Goal: Task Accomplishment & Management: Complete application form

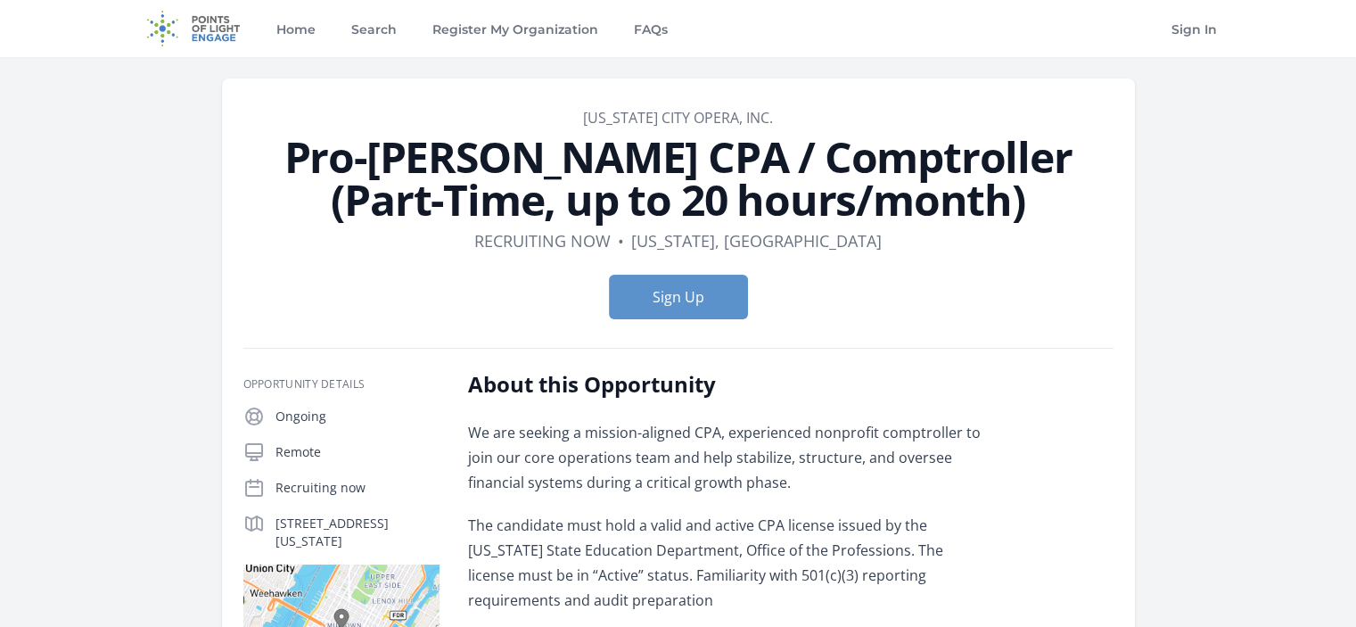
click at [563, 413] on div "About this Opportunity We are seeking a mission-aligned CPA, experienced nonpro…" at bounding box center [729, 491] width 522 height 242
click at [283, 35] on link "Home" at bounding box center [295, 28] width 46 height 57
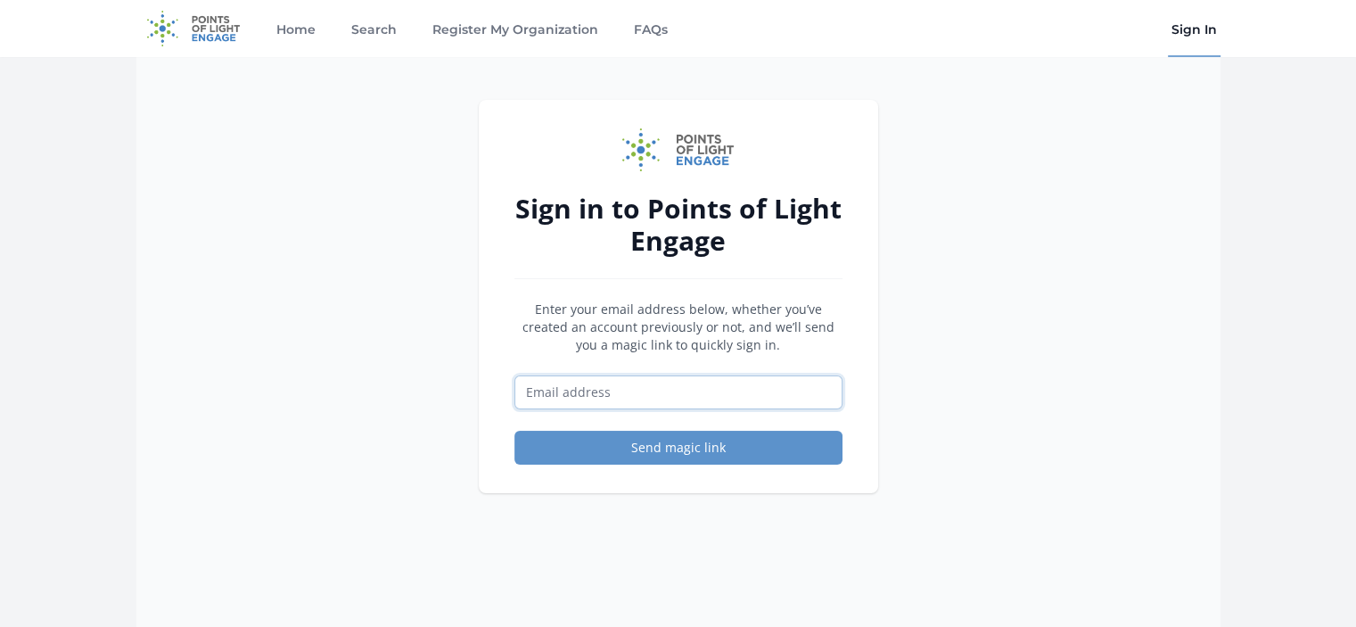
click at [678, 395] on input "Email address" at bounding box center [678, 392] width 328 height 34
type input "[EMAIL_ADDRESS][DOMAIN_NAME]"
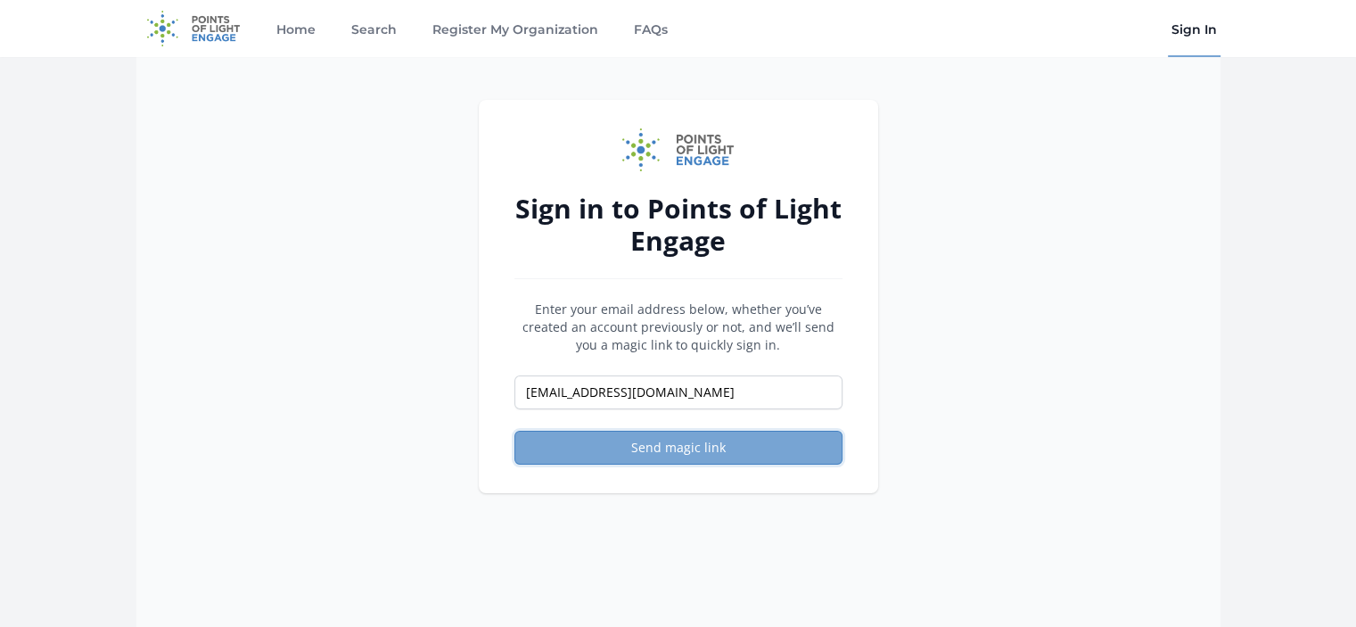
click at [678, 453] on button "Send magic link" at bounding box center [678, 448] width 328 height 34
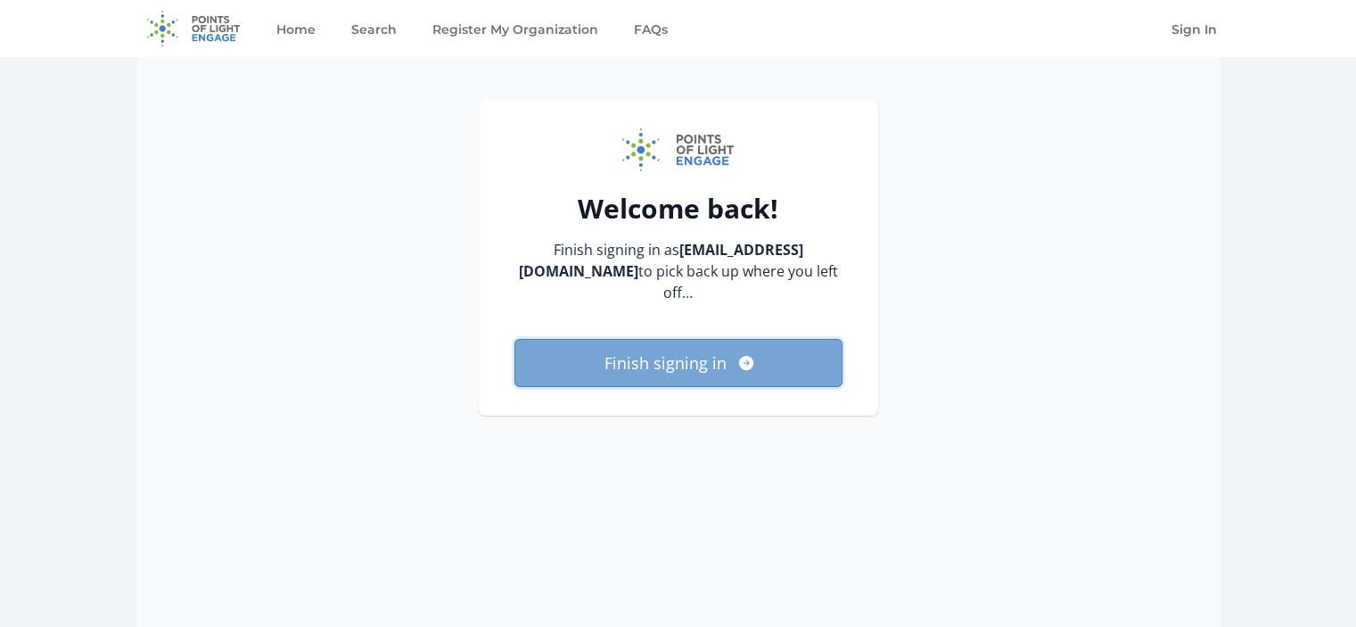
click at [769, 350] on button "Finish signing in" at bounding box center [678, 363] width 328 height 48
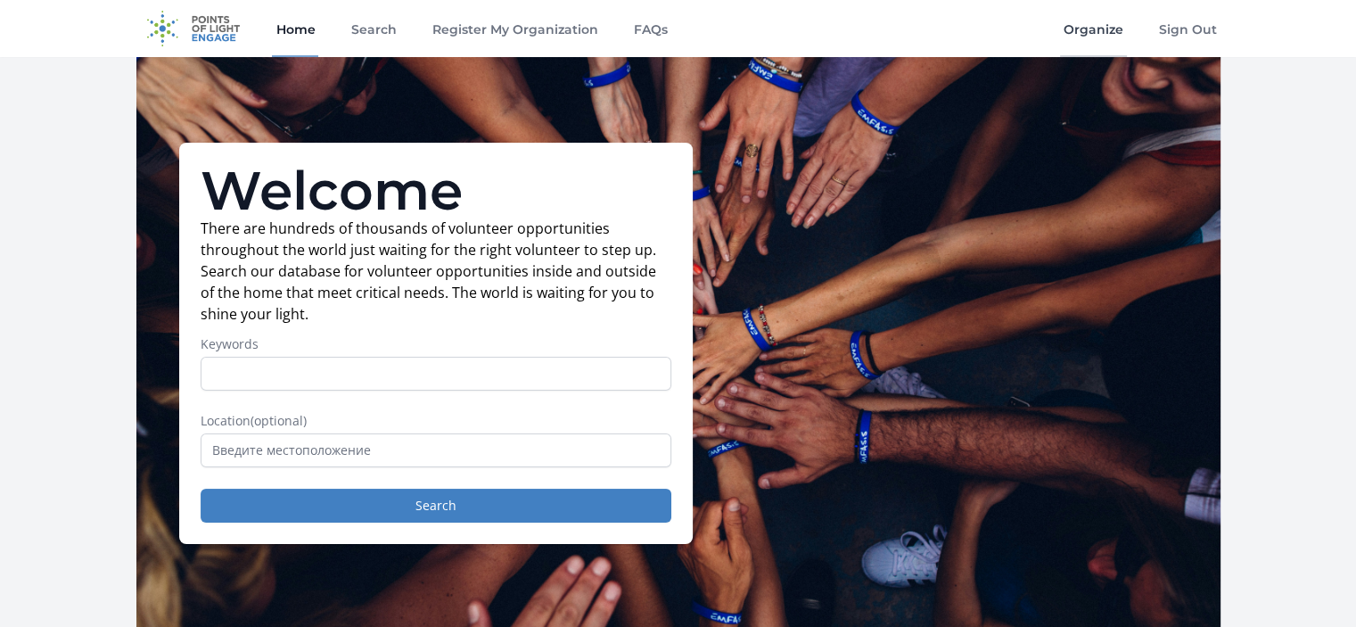
click at [1107, 35] on link "Organize" at bounding box center [1093, 28] width 67 height 57
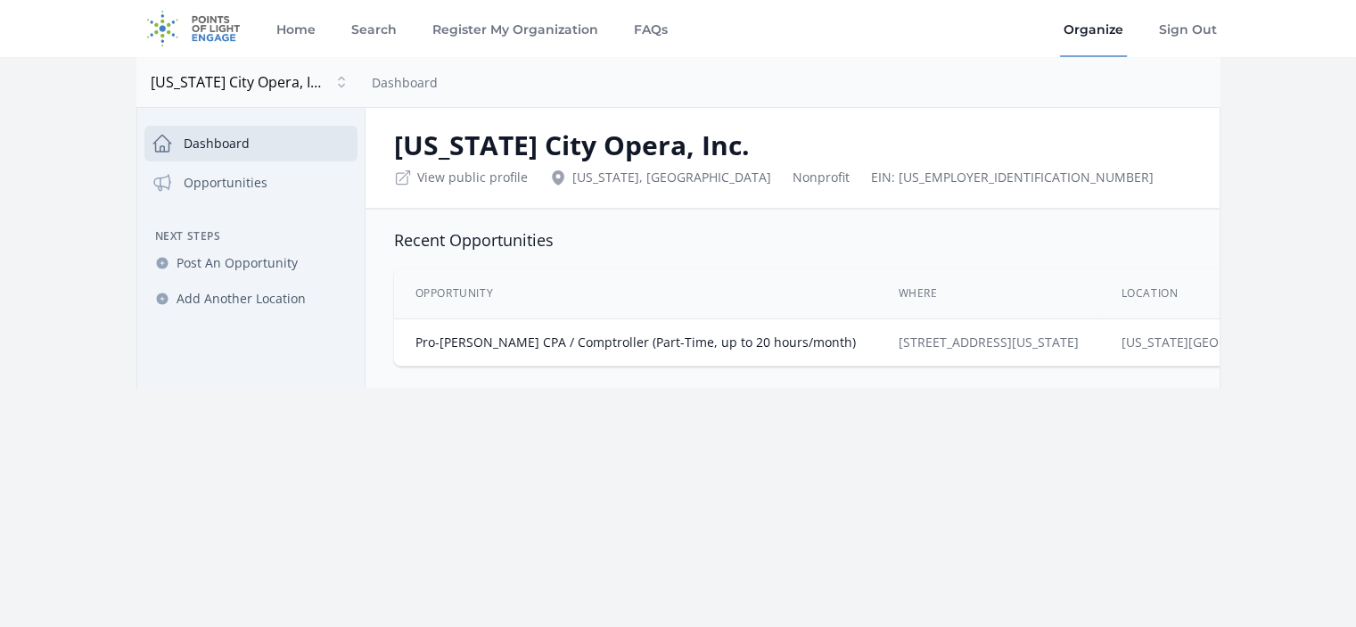
click at [465, 294] on th "Opportunity" at bounding box center [635, 293] width 483 height 51
click at [494, 330] on td "Pro-Bono CPA / Comptroller (Part-Time, up to 20 hours/month)" at bounding box center [635, 342] width 483 height 47
click at [498, 337] on link "Pro-Bono CPA / Comptroller (Part-Time, up to 20 hours/month)" at bounding box center [635, 341] width 440 height 17
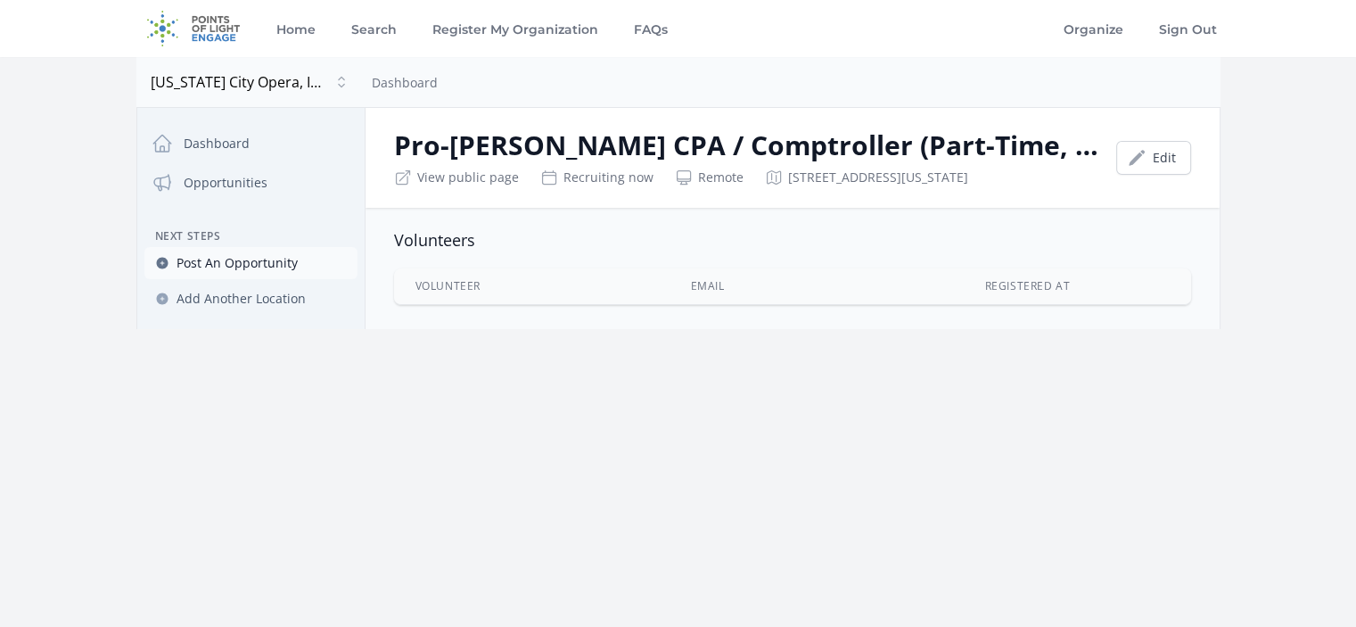
click at [251, 263] on span "Post An Opportunity" at bounding box center [237, 263] width 121 height 18
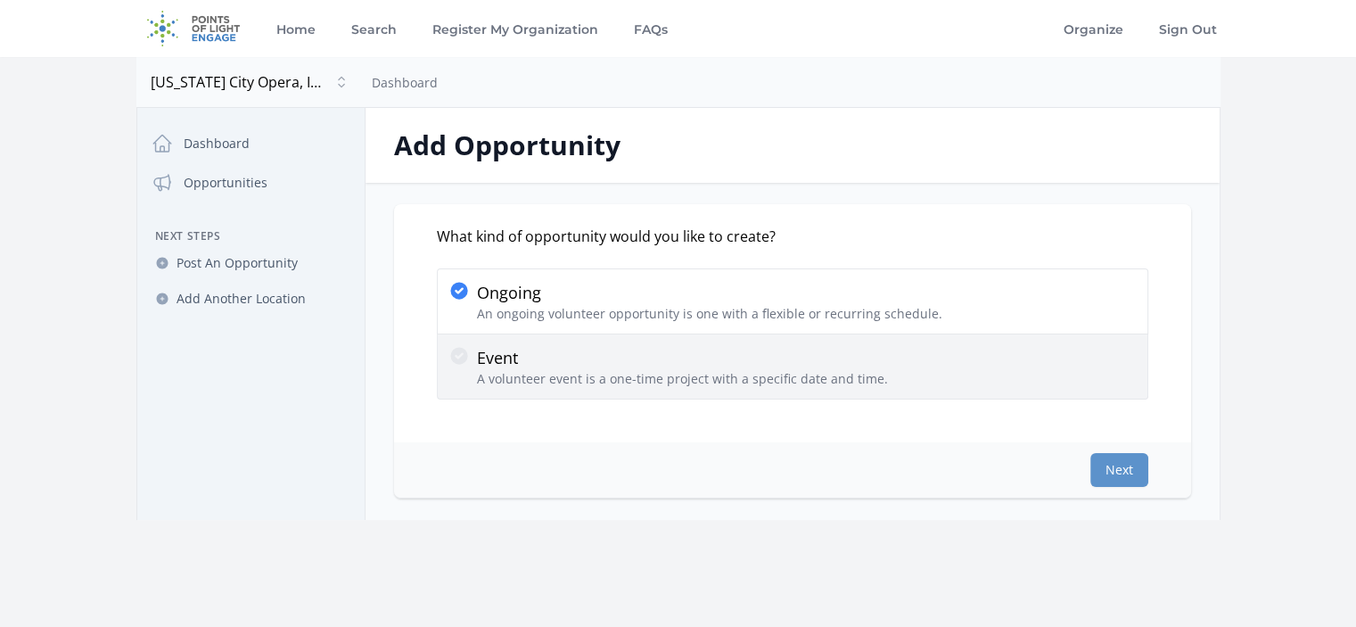
click at [888, 365] on div "Event A volunteer event is a one-time project with a specific date and time." at bounding box center [792, 366] width 688 height 43
click at [0, 0] on input "Event A volunteer event is a one-time project with a specific date and time." at bounding box center [0, 0] width 0 height 0
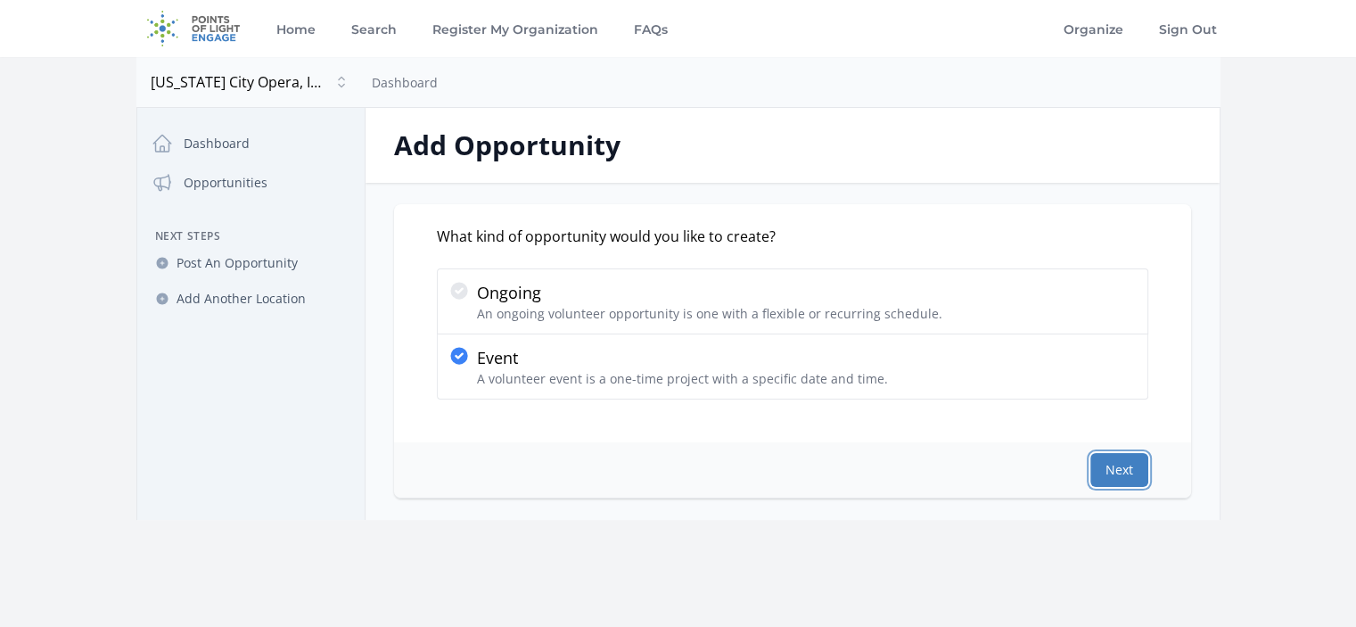
click at [1125, 473] on button "Next" at bounding box center [1119, 470] width 58 height 34
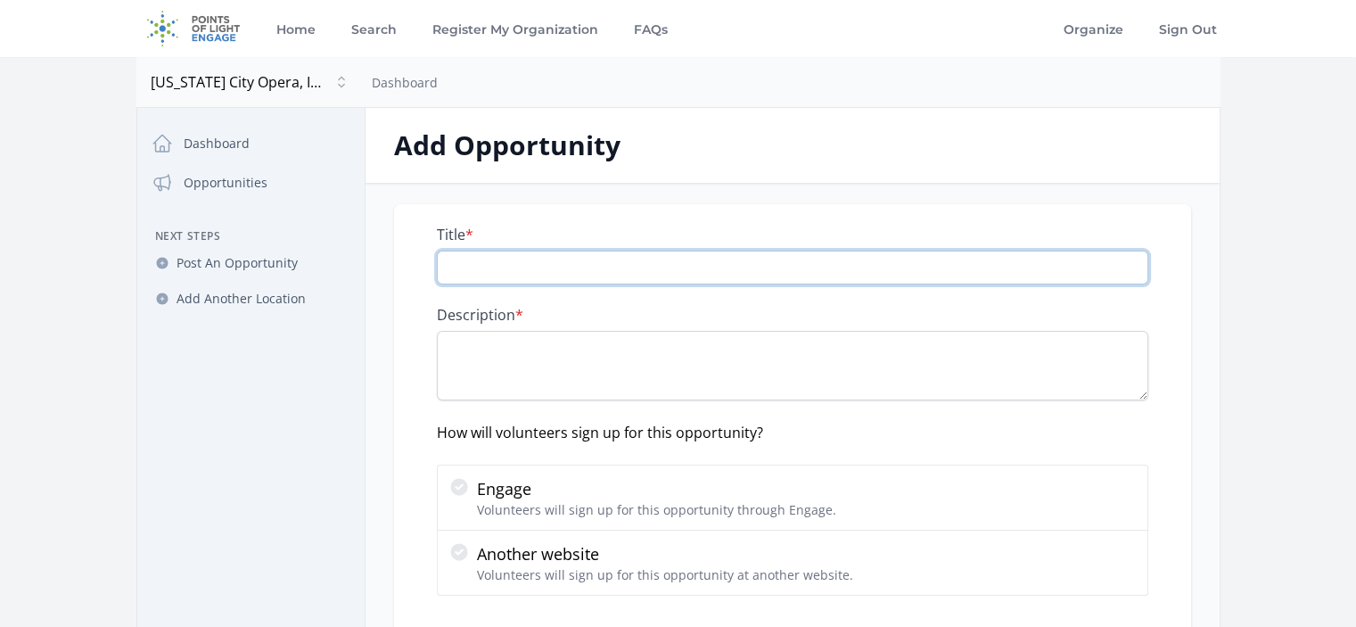
click at [499, 259] on input "Title *" at bounding box center [792, 268] width 711 height 34
paste input "Guest Services Volunteer in [GEOGRAPHIC_DATA] ASAP"
type input "Guest Services Volunteer in [GEOGRAPHIC_DATA] ASAP"
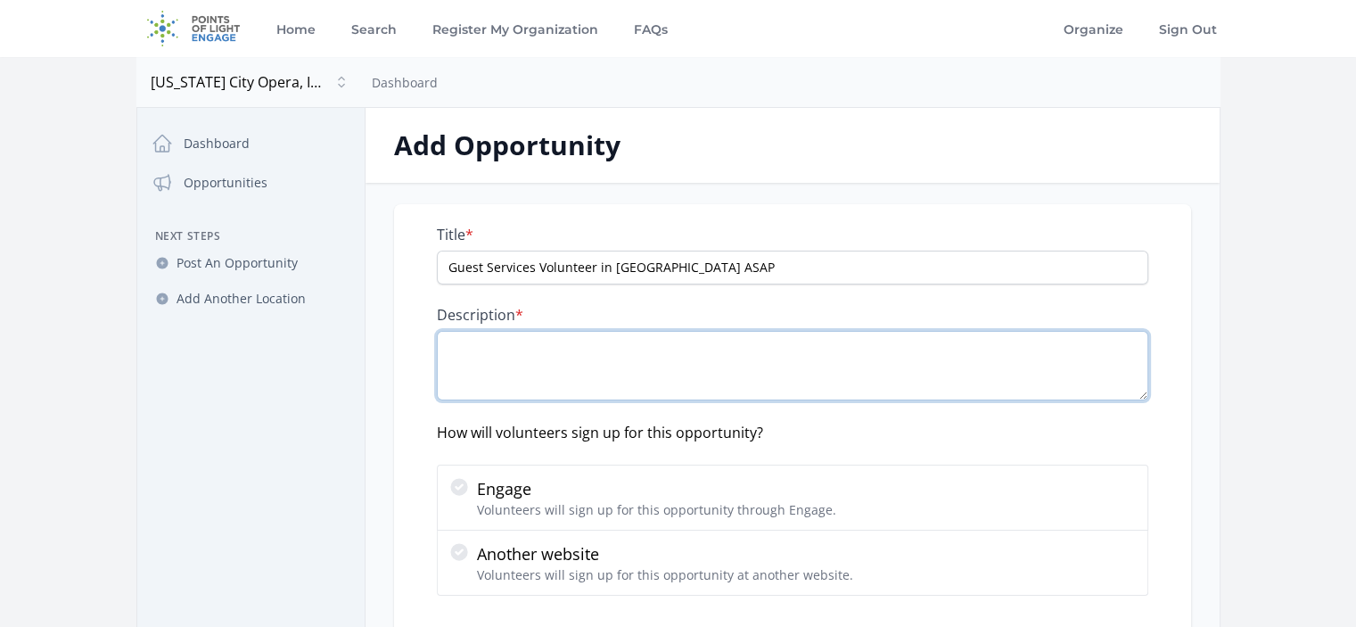
click at [547, 348] on textarea "Description *" at bounding box center [792, 366] width 711 height 70
paste textarea "When: [DATE] 4:00-9:00 PM Where: [GEOGRAPHIC_DATA], [GEOGRAPHIC_DATA] Duration:…"
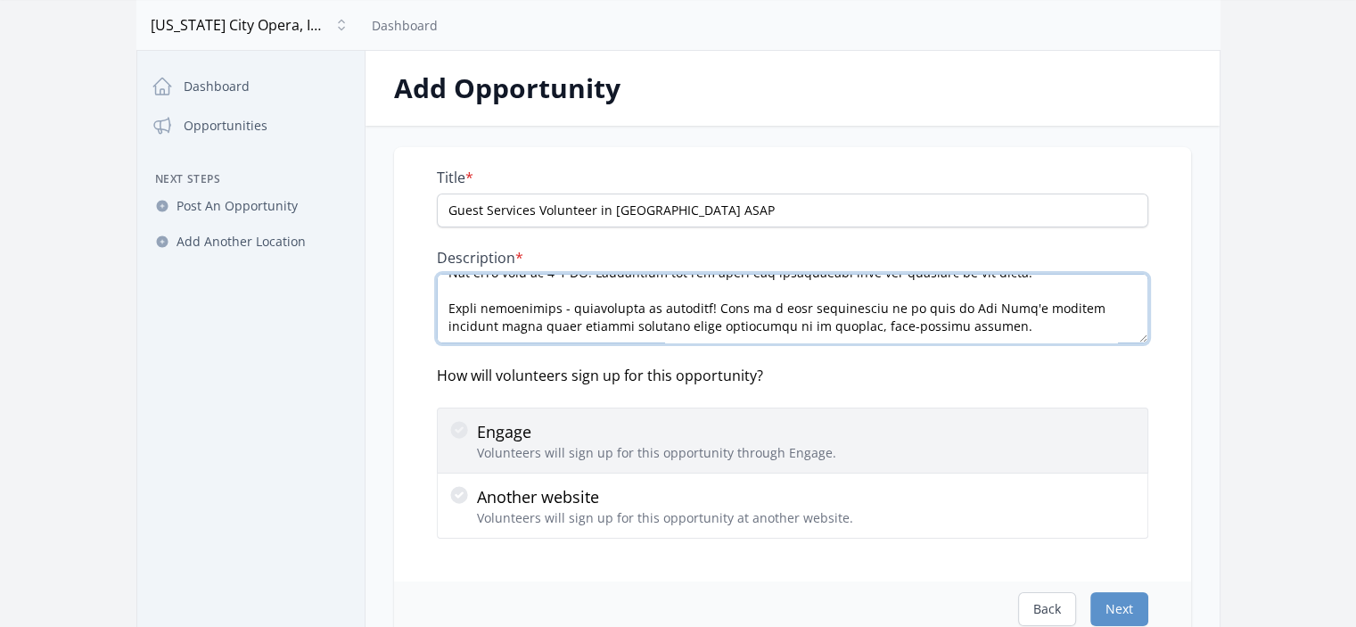
scroll to position [89, 0]
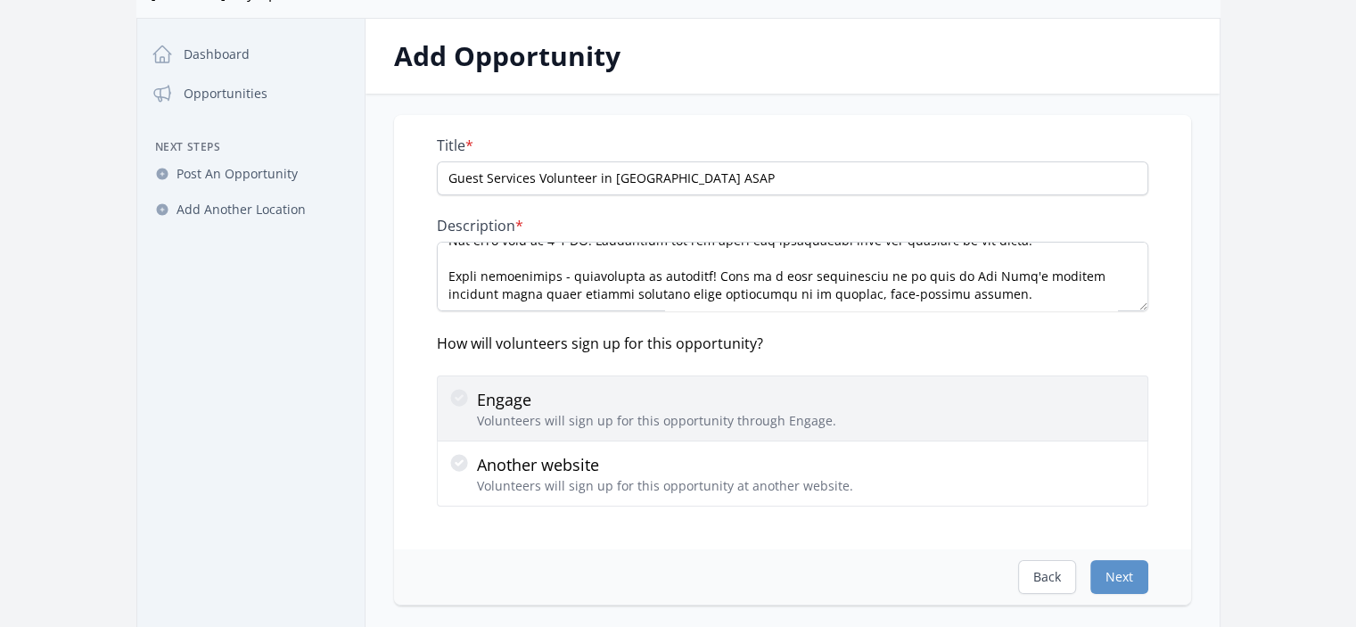
click at [670, 418] on p "Volunteers will sign up for this opportunity through Engage." at bounding box center [656, 421] width 359 height 18
click at [0, 0] on input "Engage Volunteers will sign up for this opportunity through Engage." at bounding box center [0, 0] width 0 height 0
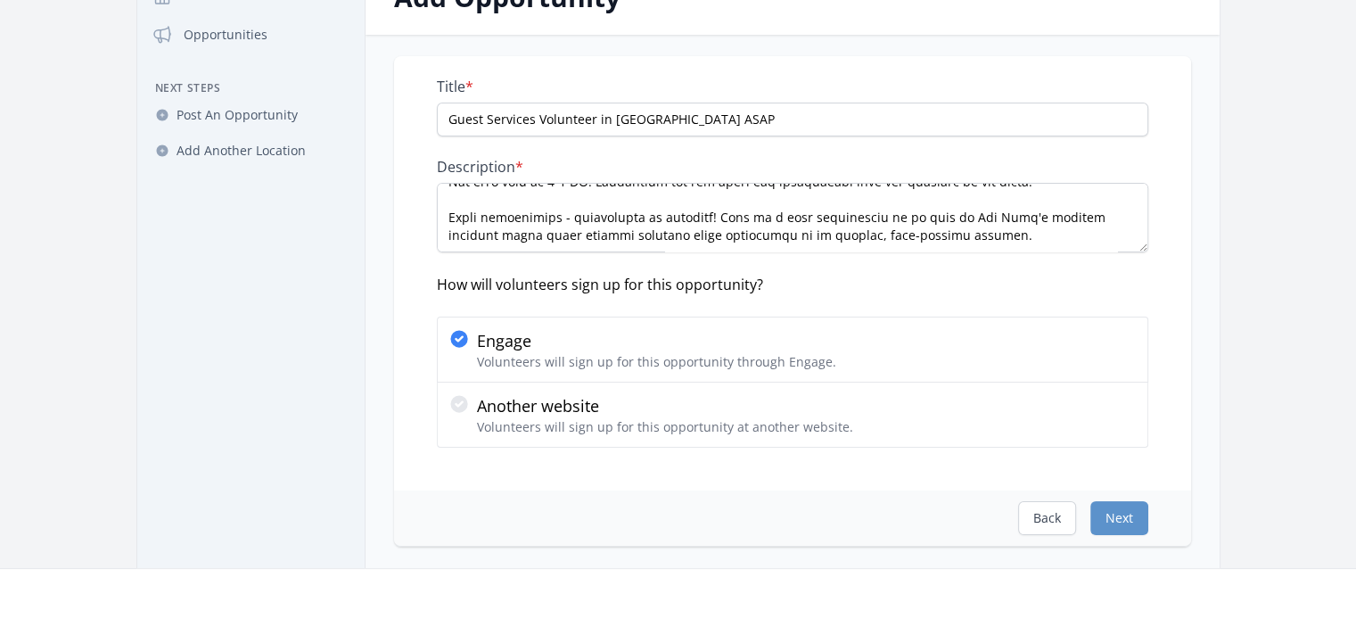
scroll to position [178, 0]
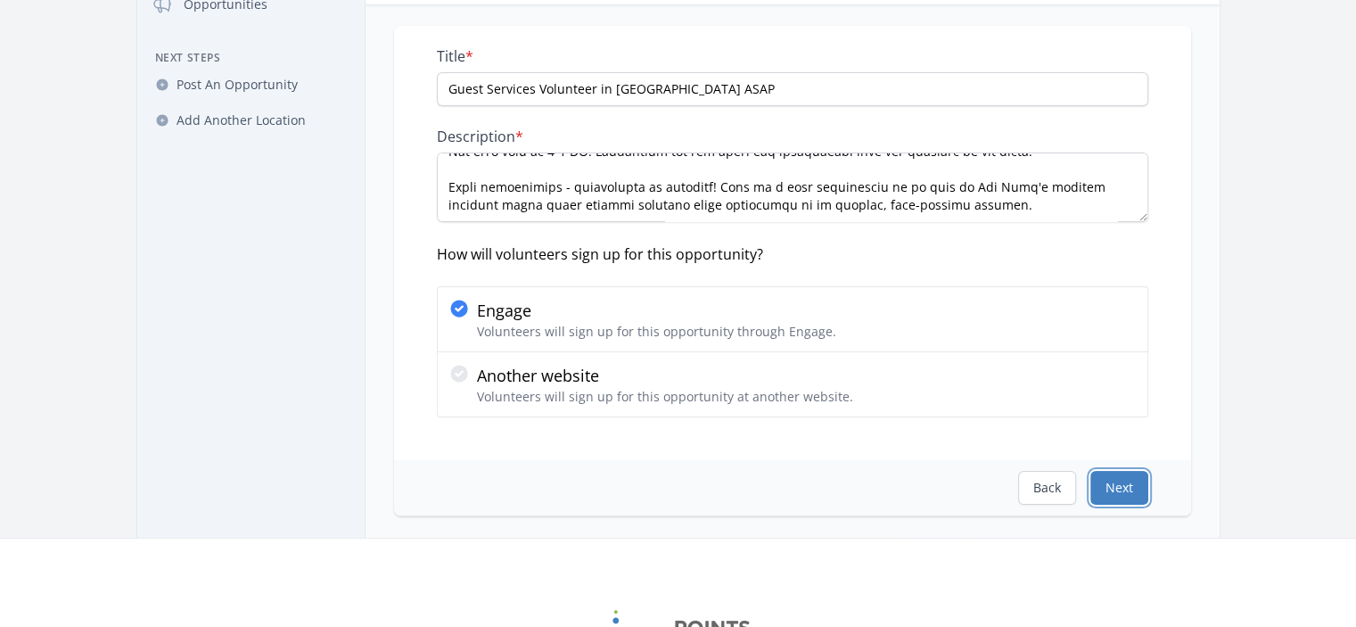
click at [1123, 484] on button "Next" at bounding box center [1119, 488] width 58 height 34
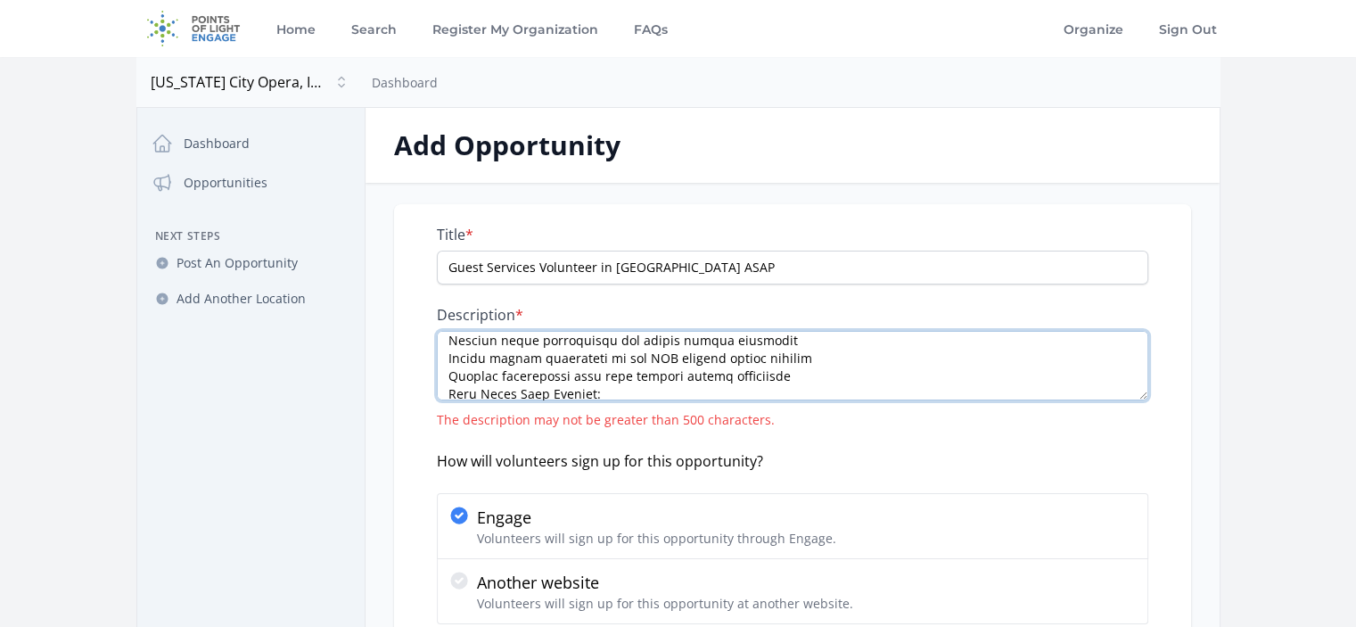
scroll to position [553, 0]
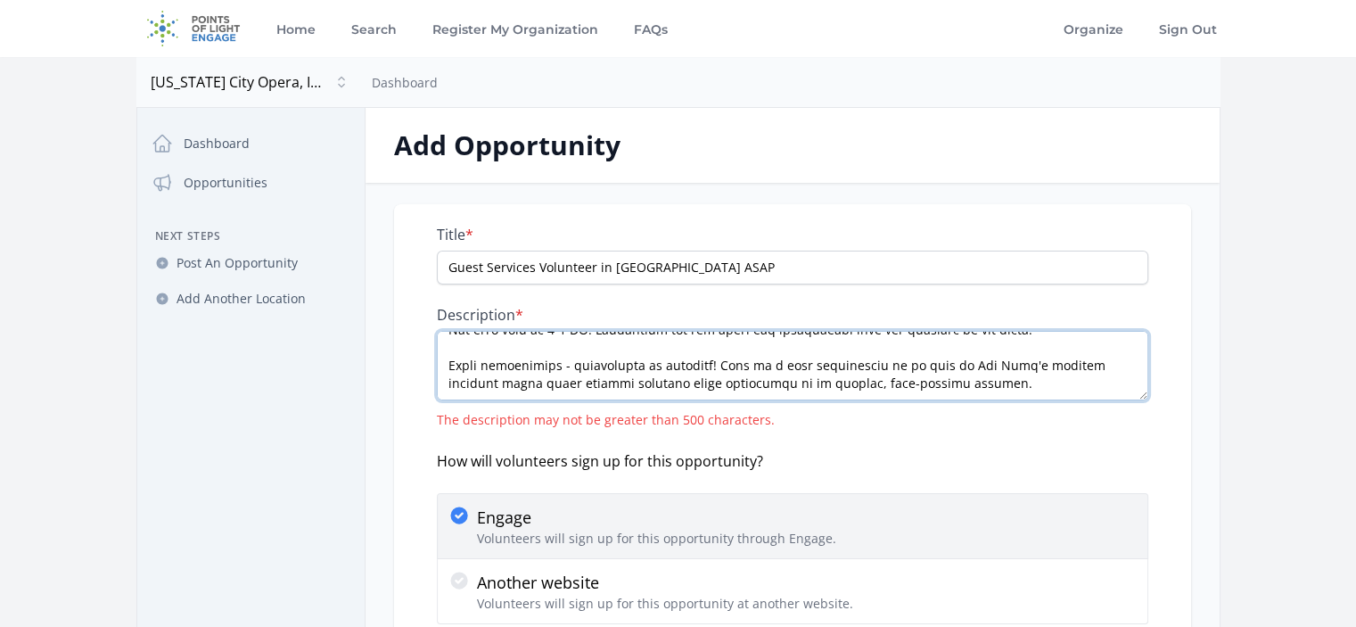
drag, startPoint x: 951, startPoint y: 384, endPoint x: 795, endPoint y: 537, distance: 218.1
click at [795, 537] on div "Title * Guest Services Volunteer in [GEOGRAPHIC_DATA] ASAP Description * The de…" at bounding box center [792, 425] width 711 height 398
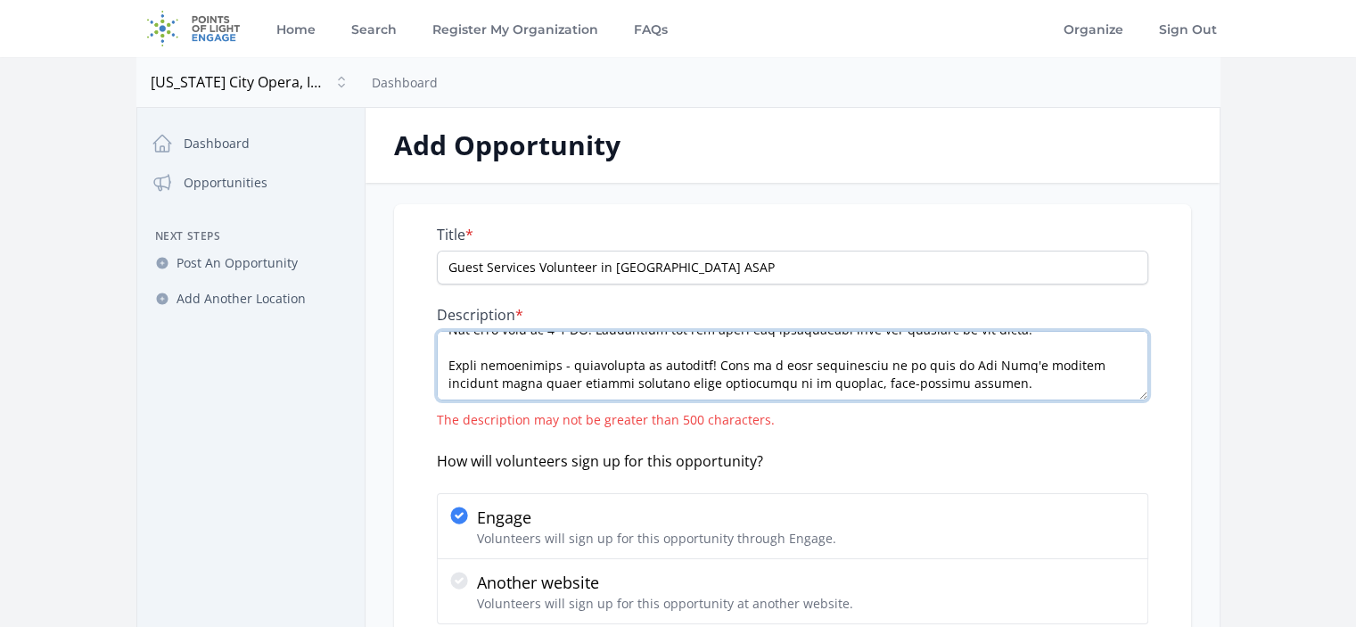
click at [831, 382] on textarea "Description *" at bounding box center [792, 366] width 711 height 70
drag, startPoint x: 959, startPoint y: 385, endPoint x: 723, endPoint y: 361, distance: 237.5
click at [723, 361] on textarea "Description *" at bounding box center [792, 366] width 711 height 70
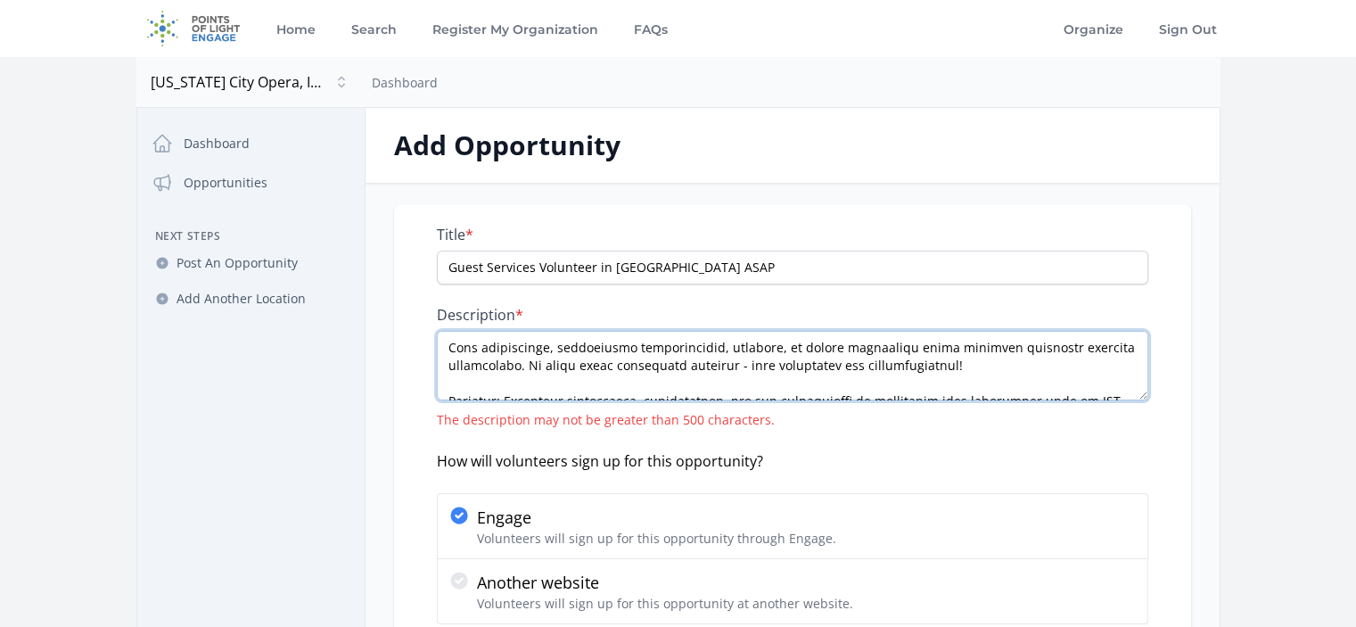
scroll to position [535, 0]
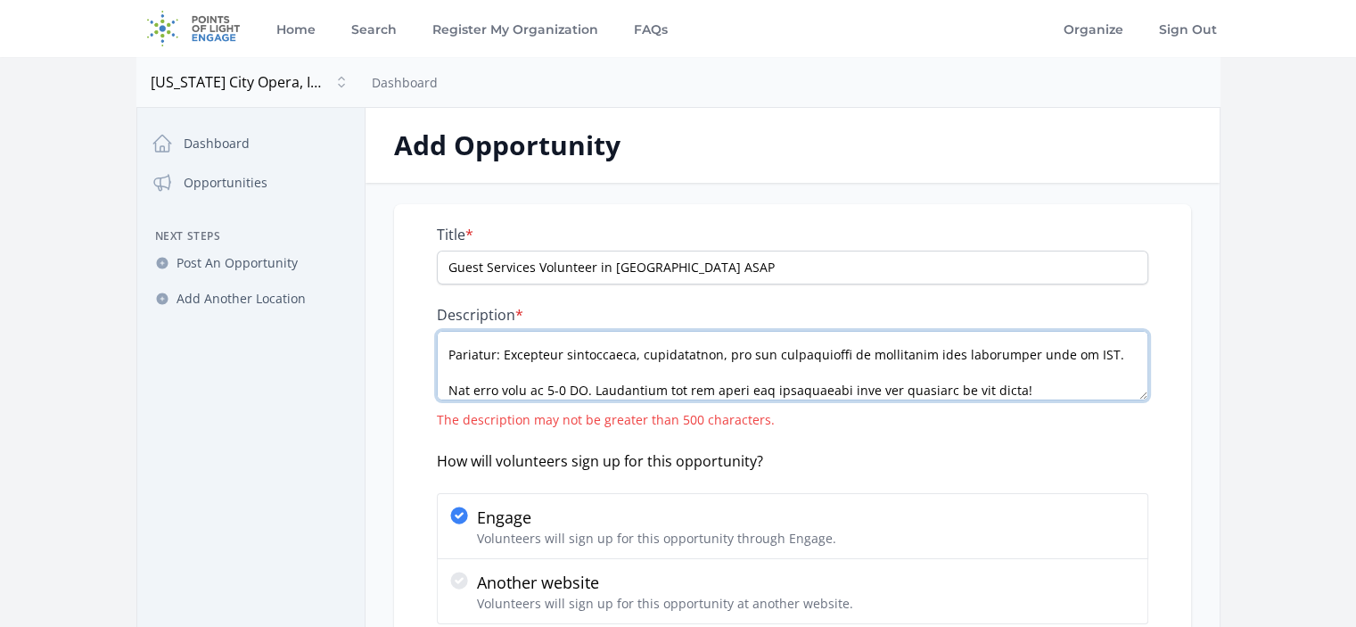
drag, startPoint x: 1089, startPoint y: 341, endPoint x: 913, endPoint y: 377, distance: 180.1
click at [913, 388] on textarea "Description *" at bounding box center [792, 366] width 711 height 70
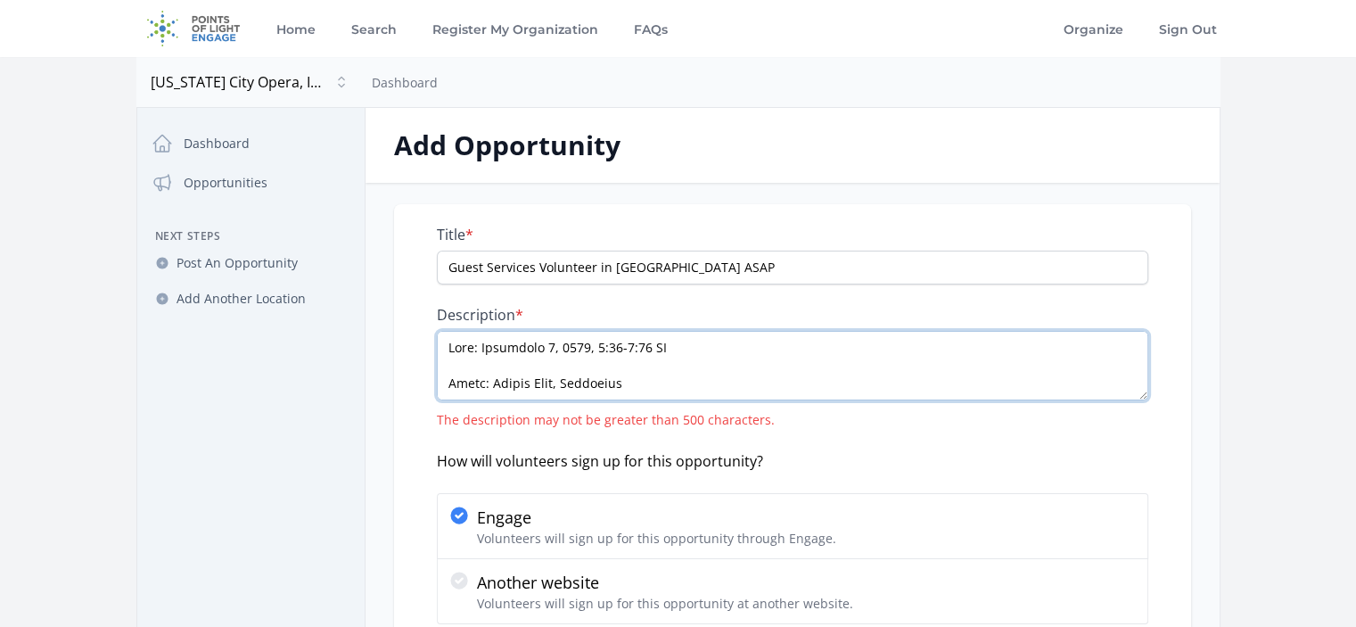
click at [612, 366] on textarea "Description *" at bounding box center [792, 366] width 711 height 70
click at [583, 374] on textarea "Description *" at bounding box center [792, 366] width 711 height 70
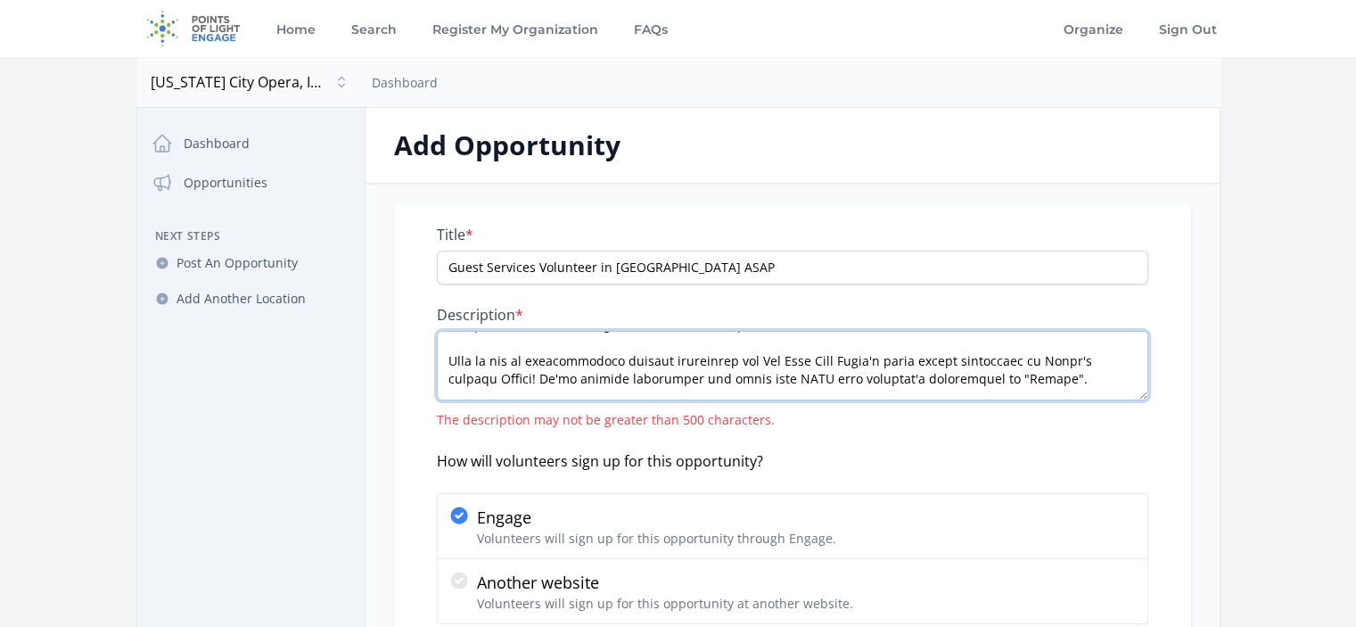
scroll to position [89, 0]
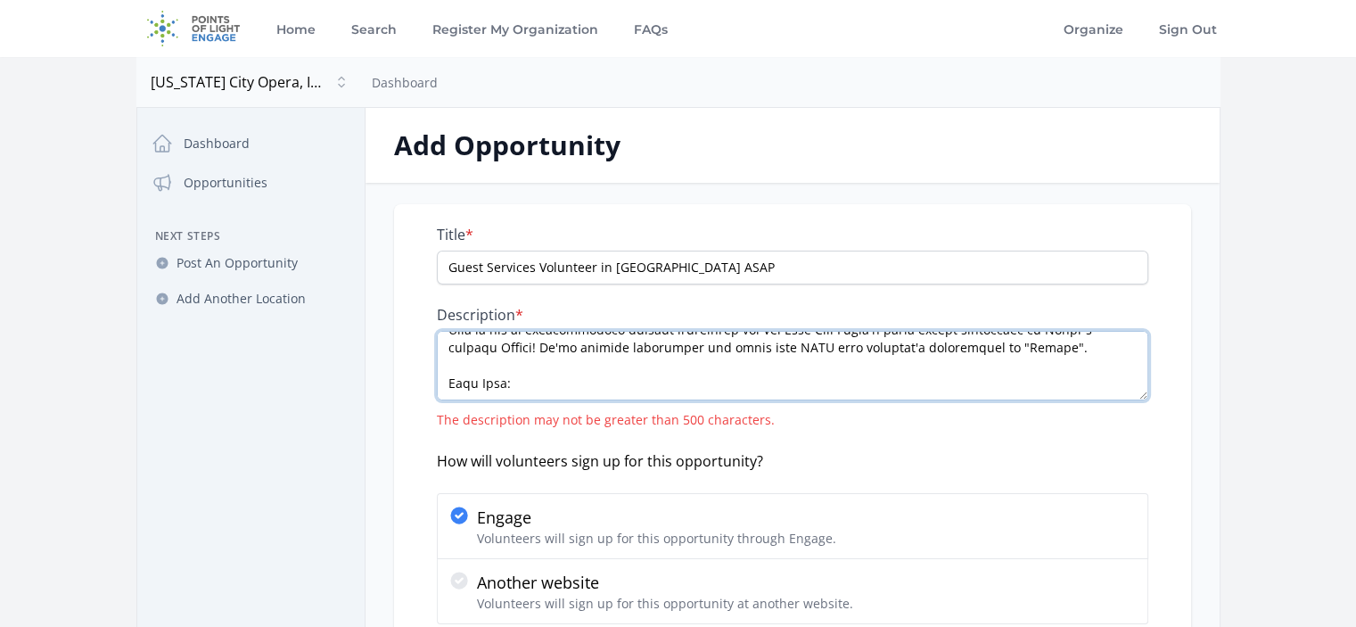
click at [528, 369] on textarea "Description *" at bounding box center [792, 366] width 711 height 70
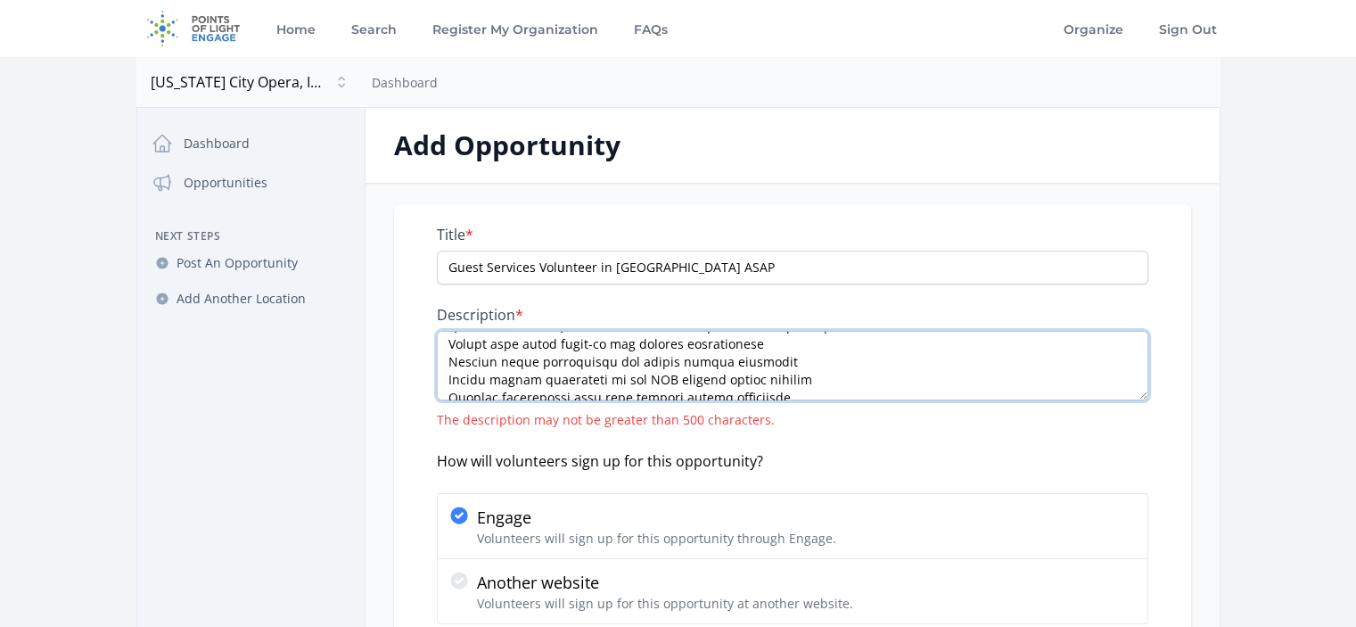
drag, startPoint x: 779, startPoint y: 363, endPoint x: 428, endPoint y: 389, distance: 352.2
click at [428, 389] on div "Title * Guest Services Volunteer in [GEOGRAPHIC_DATA] ASAP Description * The de…" at bounding box center [792, 435] width 797 height 463
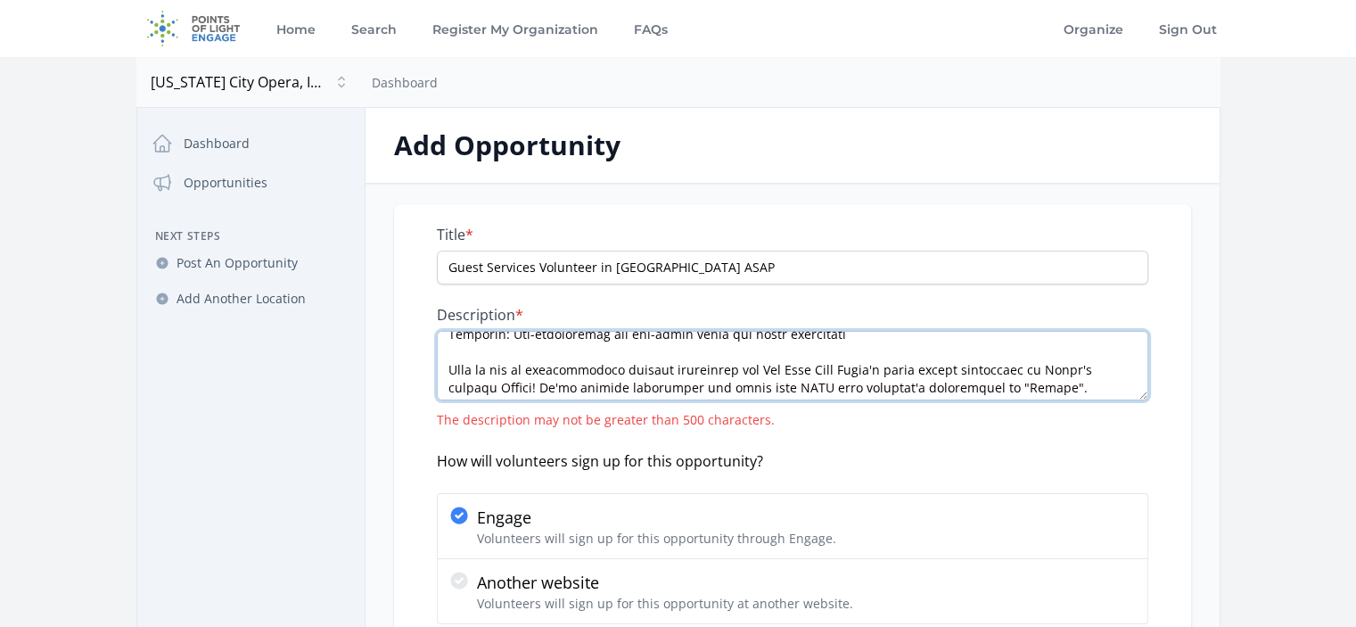
scroll to position [72, 0]
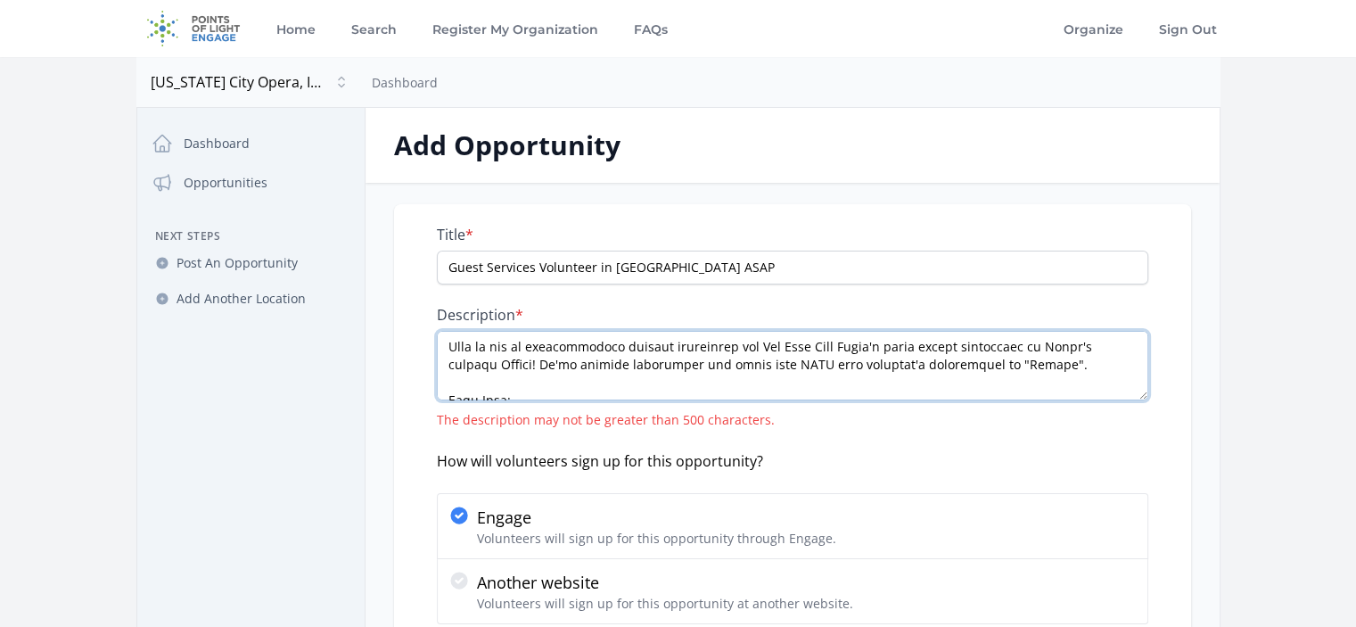
drag, startPoint x: 465, startPoint y: 386, endPoint x: 1078, endPoint y: 363, distance: 612.9
click at [1078, 363] on textarea "Description *" at bounding box center [792, 366] width 711 height 70
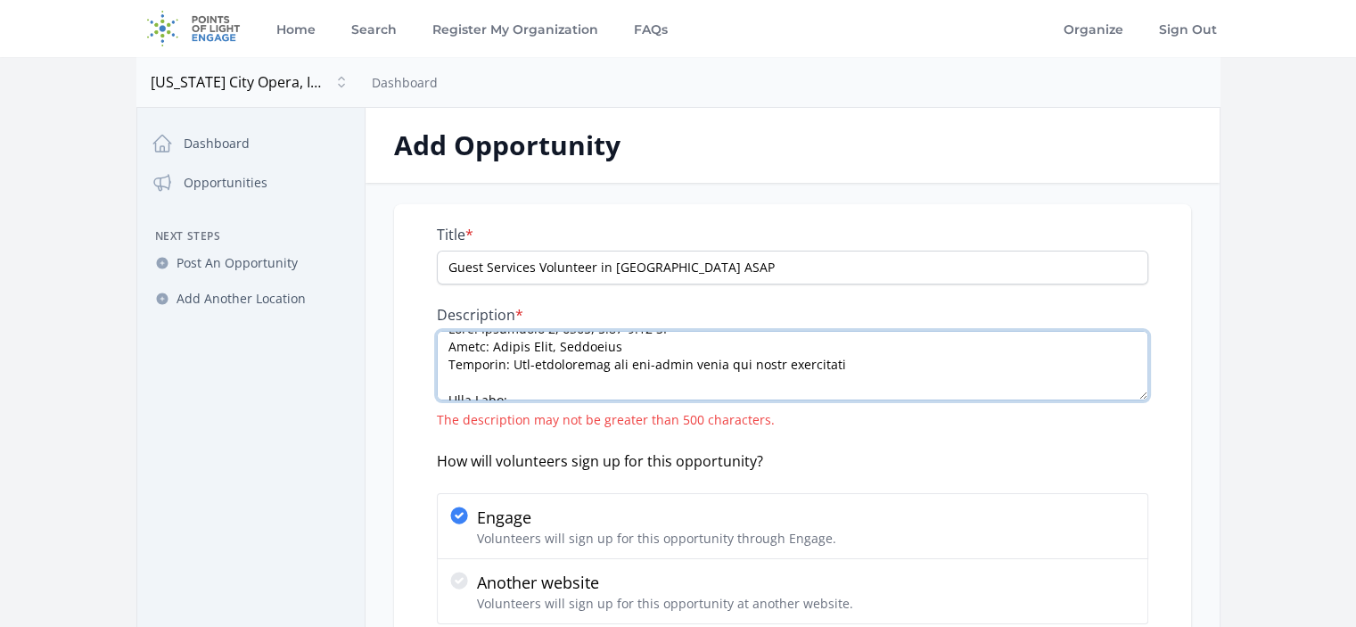
click at [474, 384] on textarea "Description *" at bounding box center [792, 366] width 711 height 70
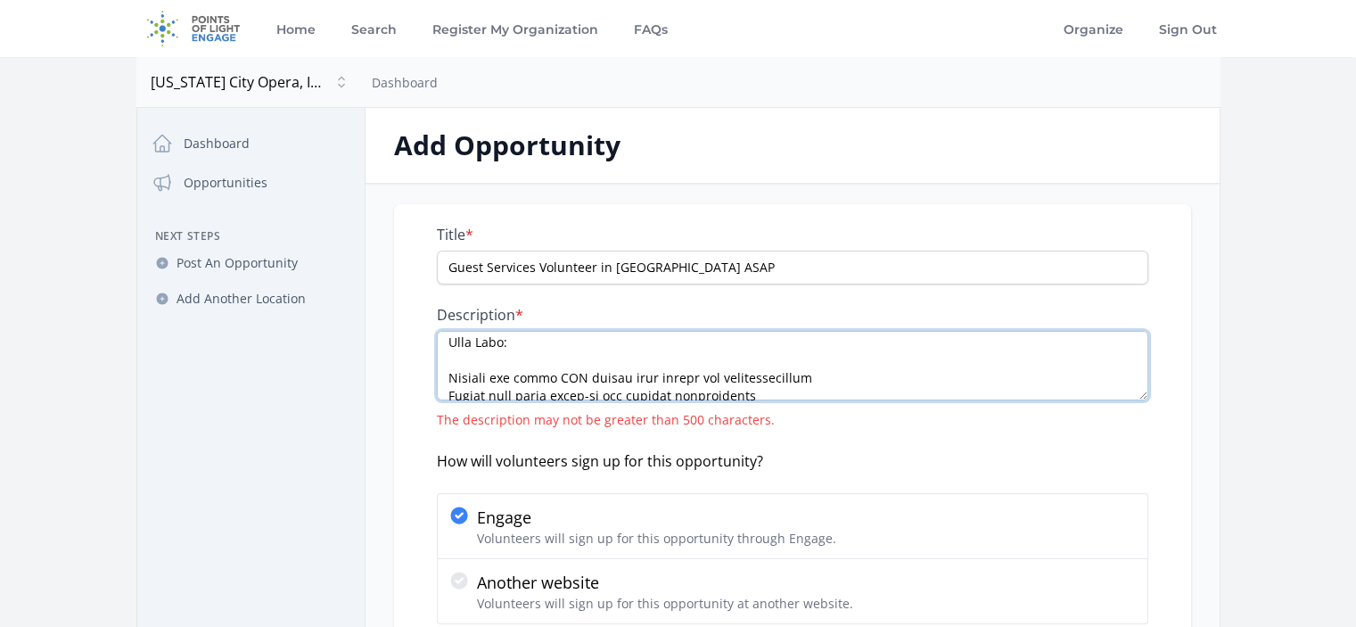
scroll to position [108, 0]
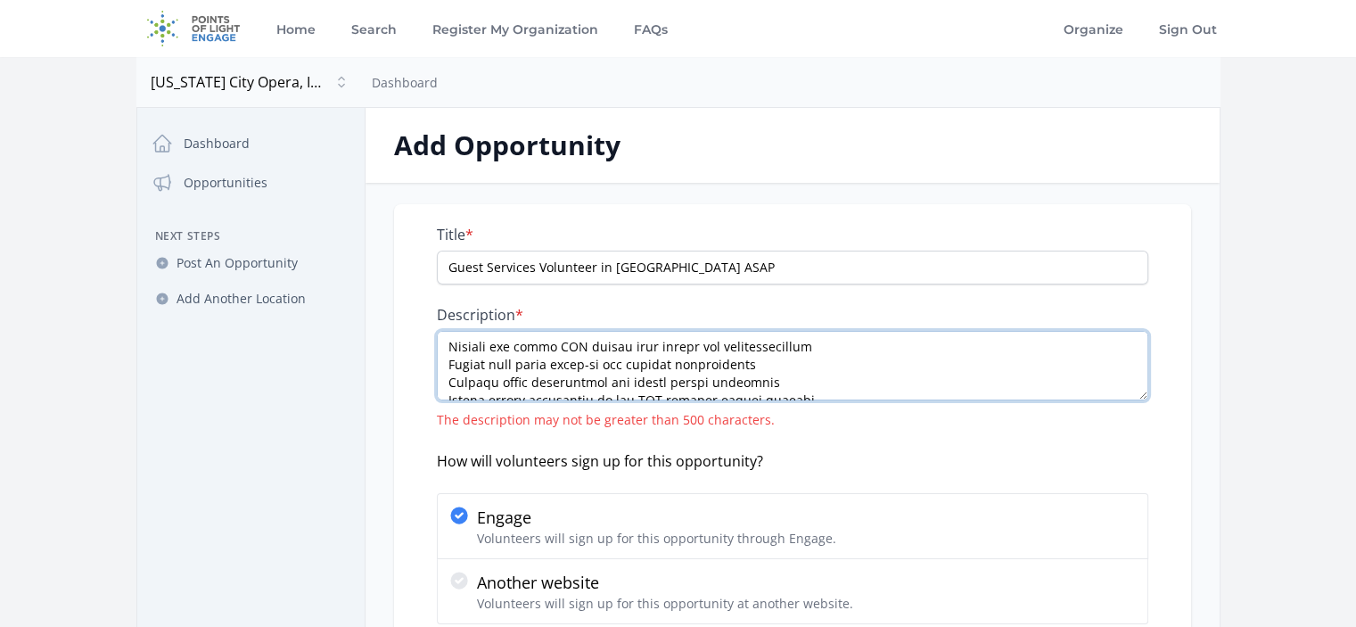
click at [449, 347] on textarea "Description *" at bounding box center [792, 366] width 711 height 70
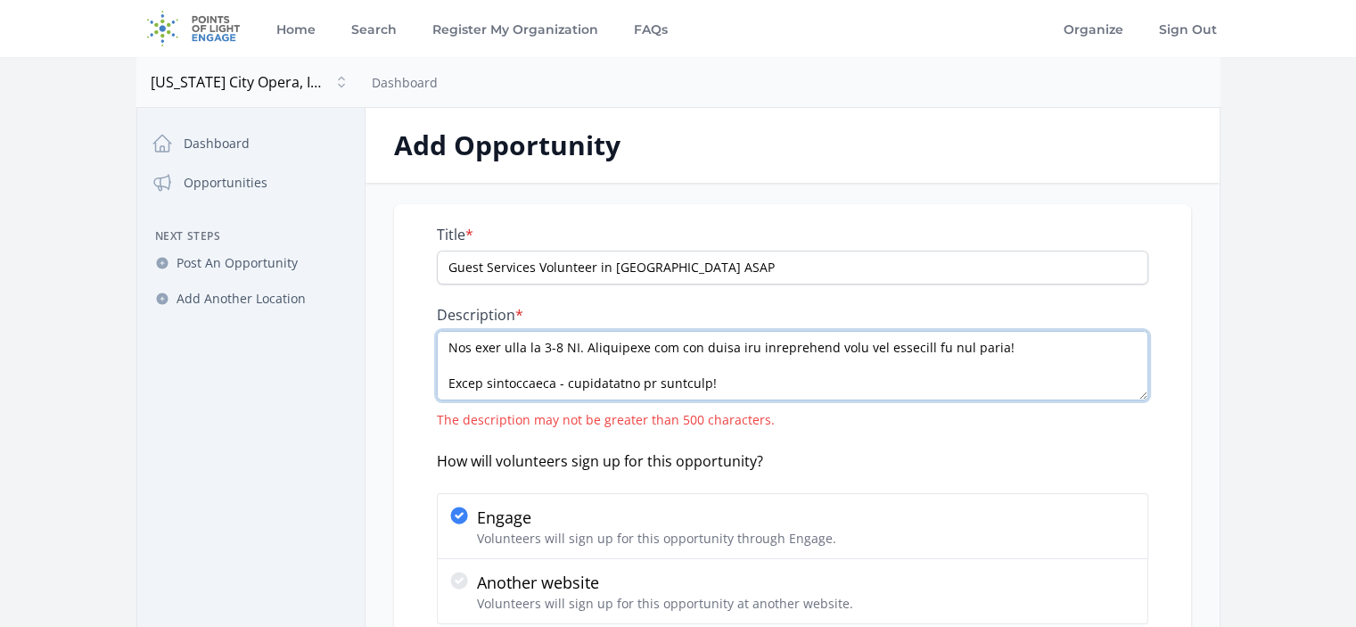
scroll to position [422, 0]
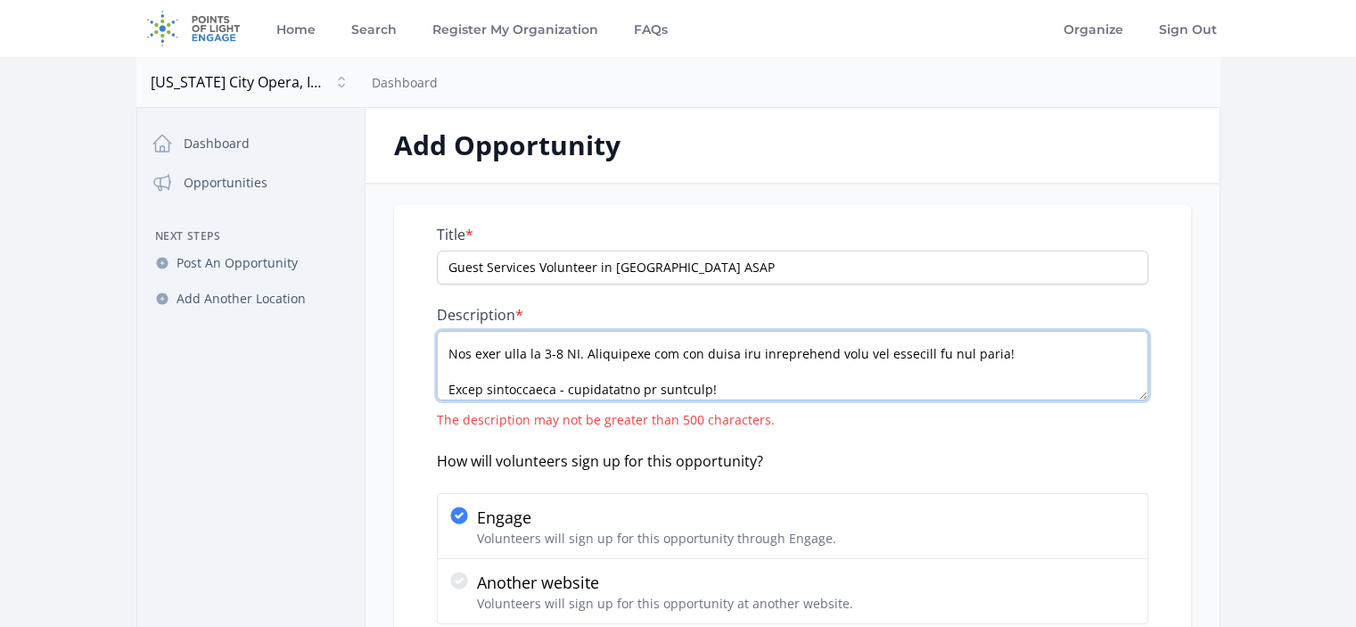
drag, startPoint x: 801, startPoint y: 375, endPoint x: 672, endPoint y: 372, distance: 128.4
click at [672, 372] on textarea "Description *" at bounding box center [792, 366] width 711 height 70
click at [657, 366] on textarea "Description *" at bounding box center [792, 366] width 711 height 70
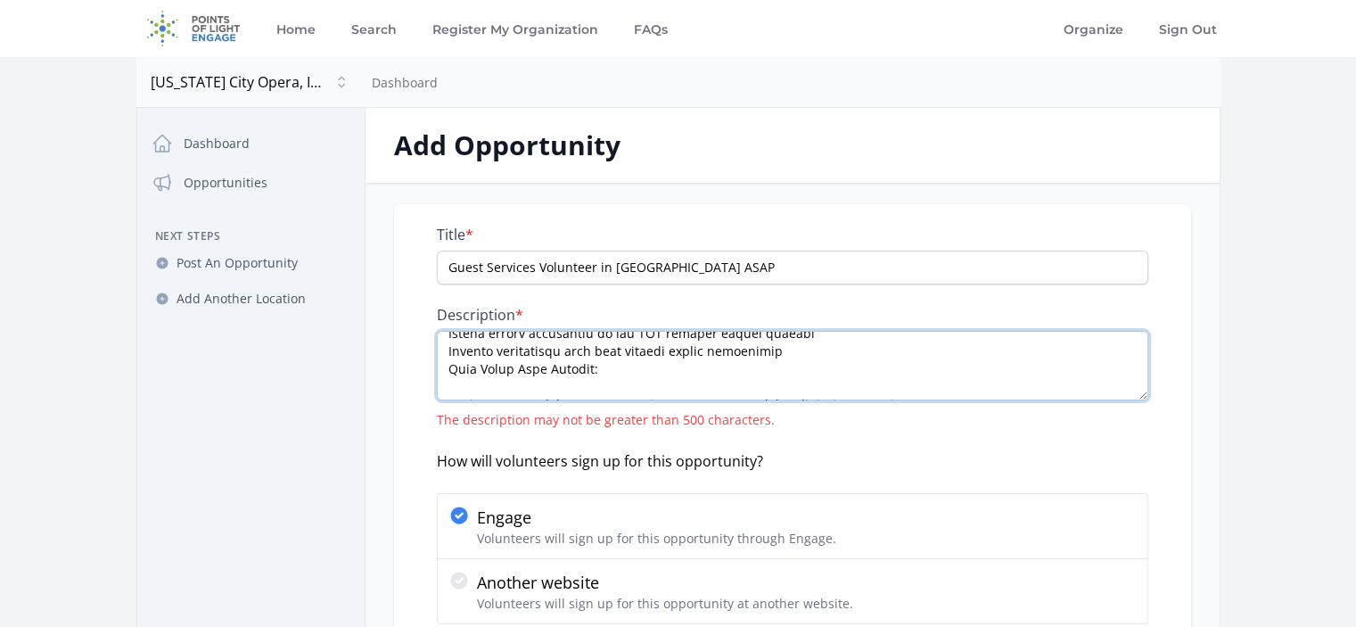
scroll to position [160, 0]
drag, startPoint x: 544, startPoint y: 370, endPoint x: 441, endPoint y: 363, distance: 102.8
click at [441, 363] on textarea "Description *" at bounding box center [792, 366] width 711 height 70
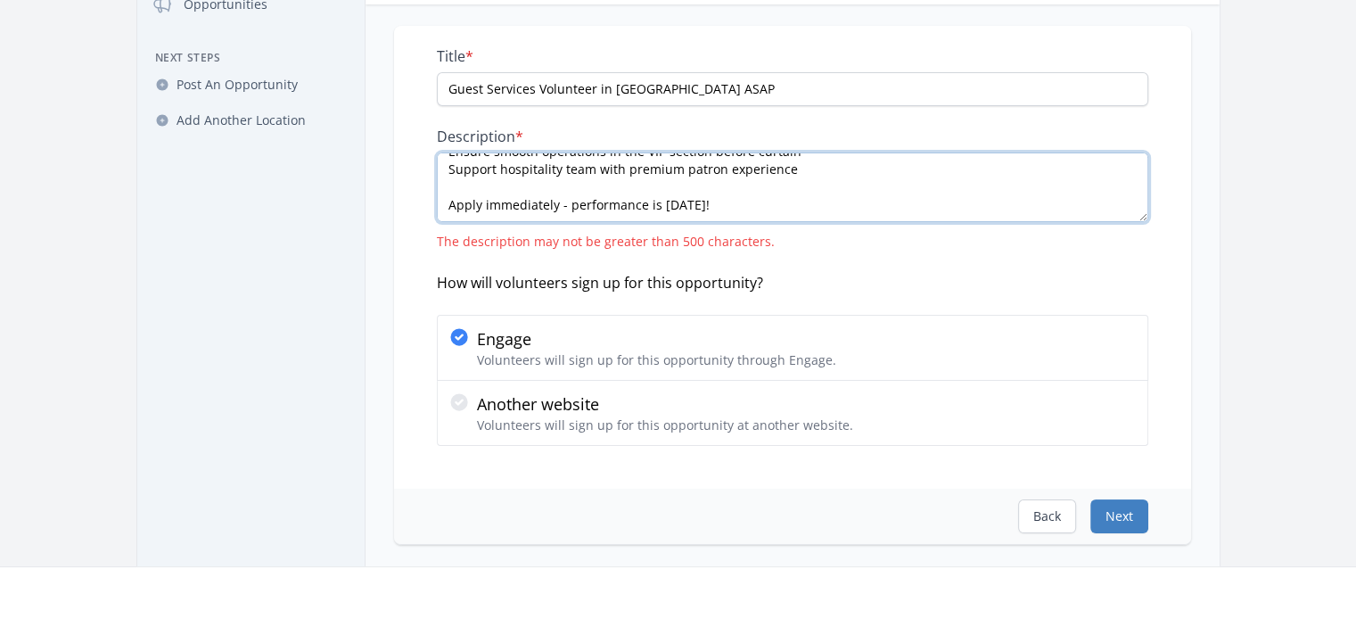
type textarea "When: [DATE] 4:00-9:00 PM Where: [GEOGRAPHIC_DATA], [GEOGRAPHIC_DATA] Duration:…"
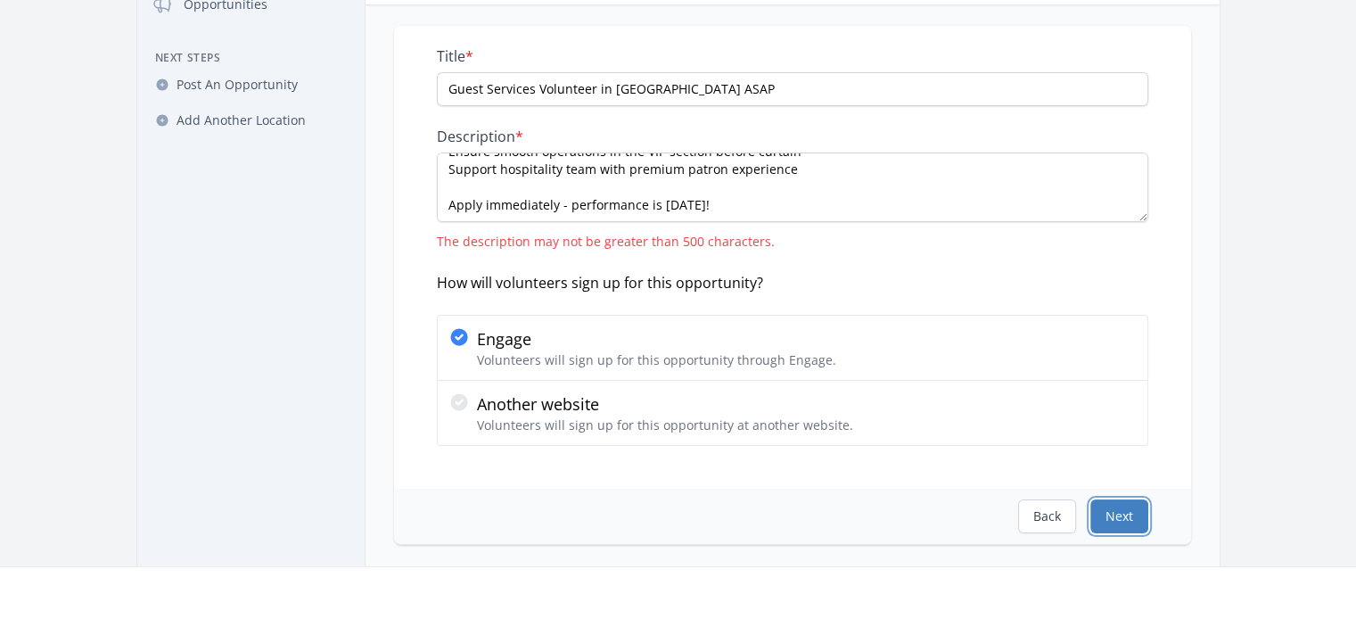
click at [1115, 515] on button "Next" at bounding box center [1119, 516] width 58 height 34
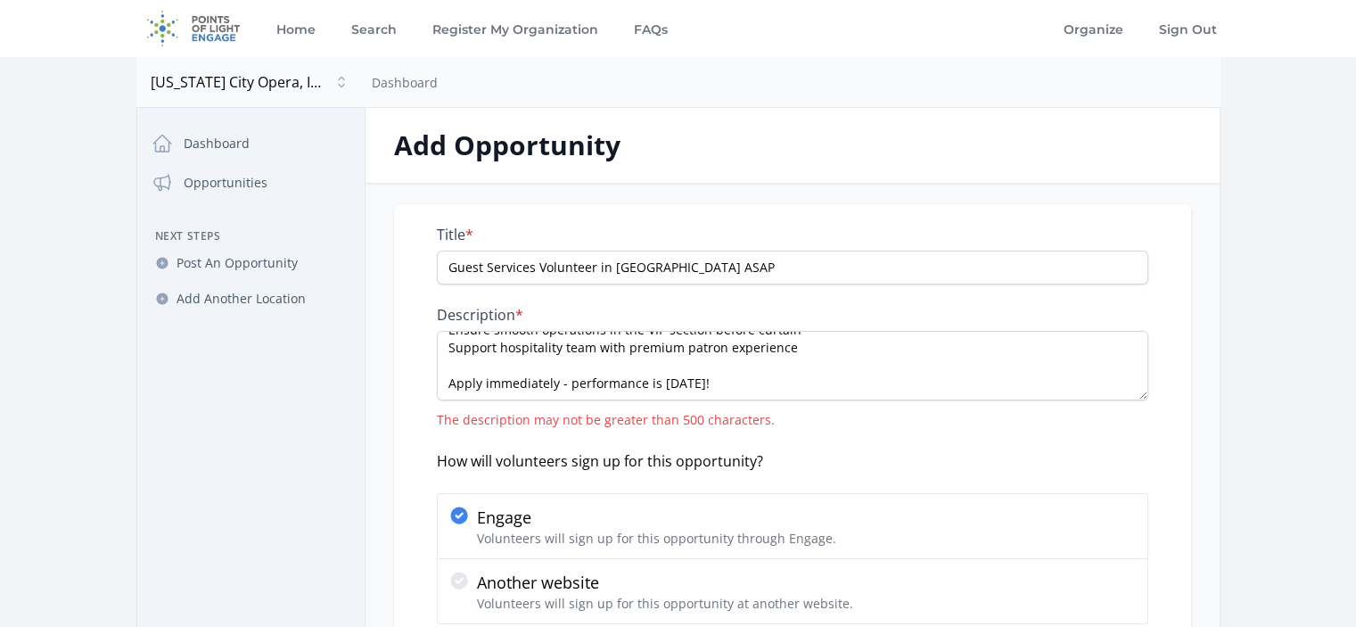
select select "US/Eastern"
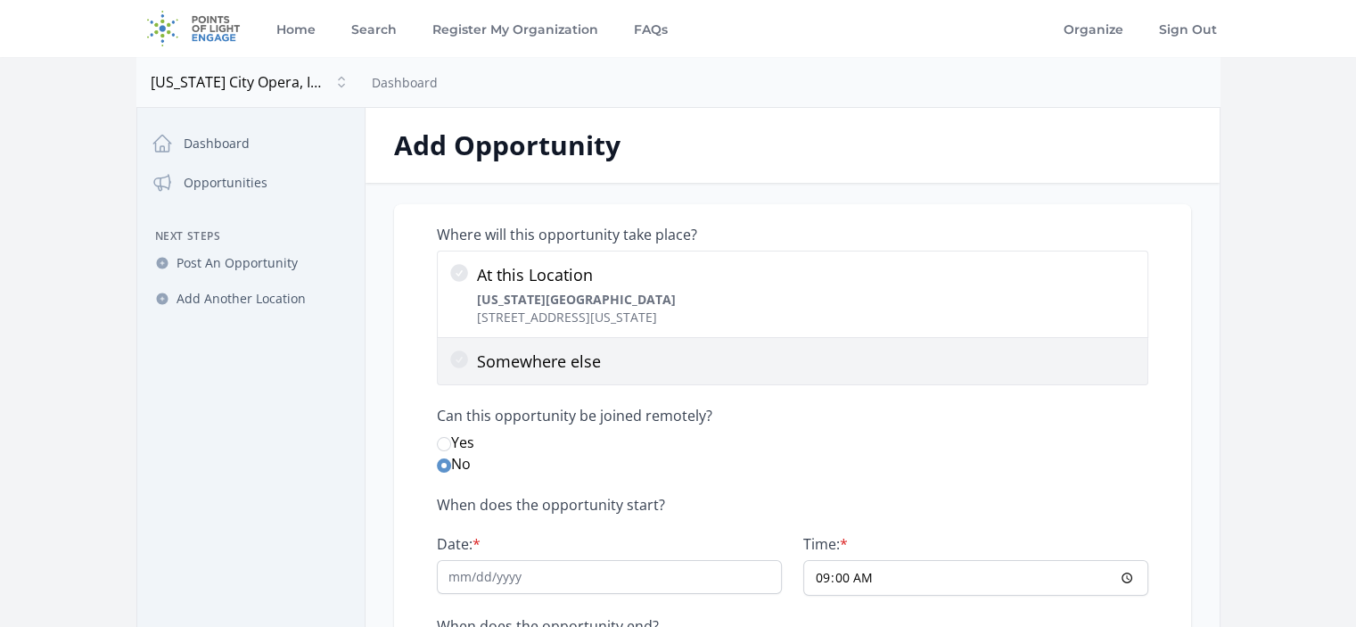
click at [591, 366] on p "Somewhere else" at bounding box center [807, 361] width 660 height 25
click at [0, 0] on input "Somewhere else" at bounding box center [0, 0] width 0 height 0
click at [538, 366] on p "Somewhere else" at bounding box center [807, 361] width 660 height 25
click at [0, 0] on input "Somewhere else" at bounding box center [0, 0] width 0 height 0
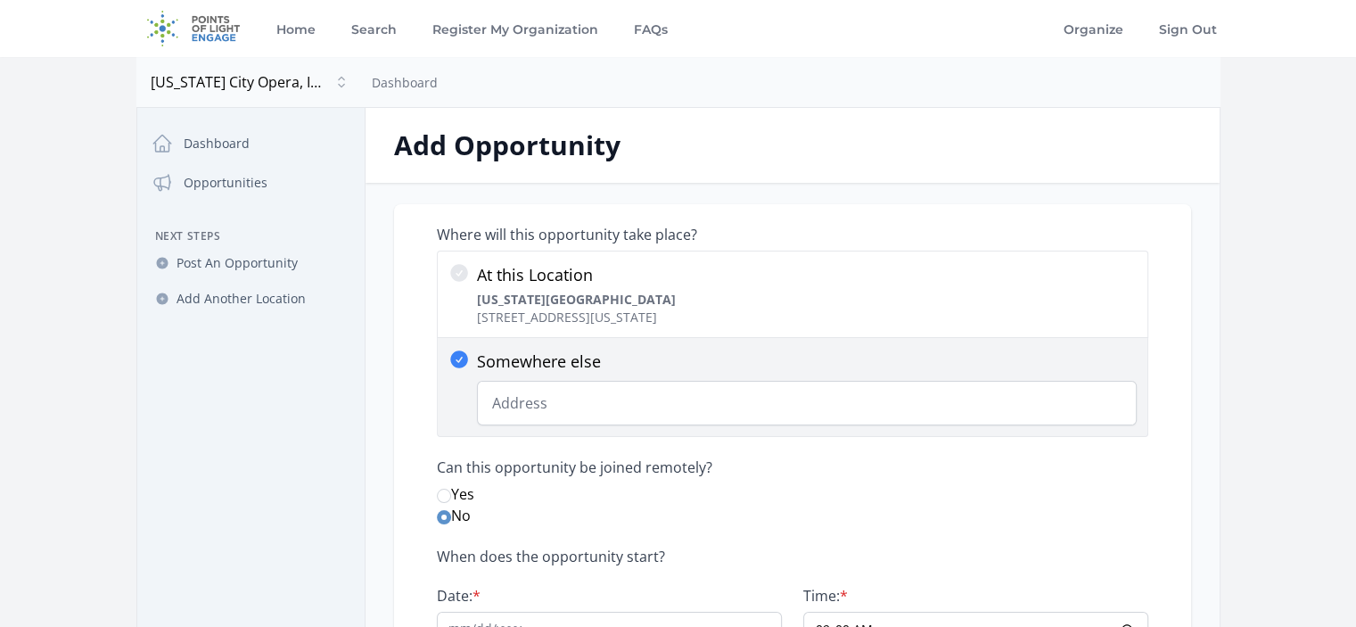
click at [456, 360] on icon at bounding box center [458, 359] width 21 height 21
click at [0, 0] on input "Somewhere else Change Predictions" at bounding box center [0, 0] width 0 height 0
click at [540, 398] on input "Somewhere else Change Predictions" at bounding box center [807, 403] width 660 height 45
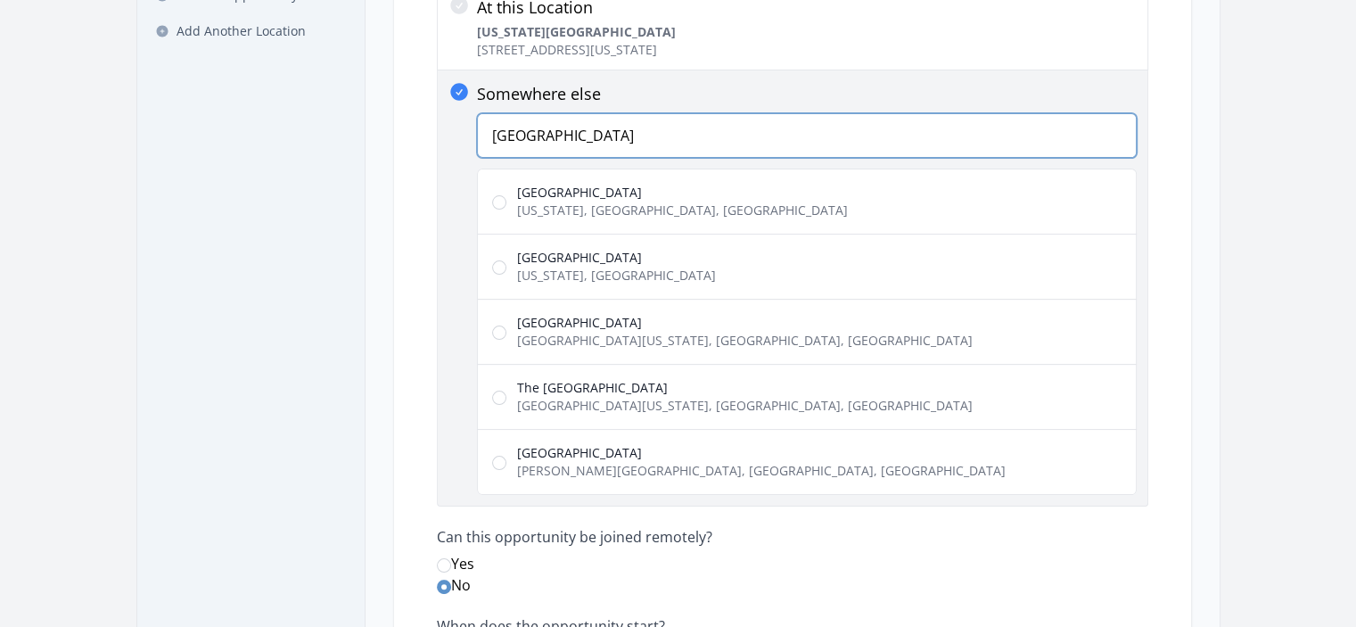
type input "[GEOGRAPHIC_DATA]"
click at [555, 209] on span "[US_STATE], [GEOGRAPHIC_DATA], [GEOGRAPHIC_DATA]" at bounding box center [682, 210] width 331 height 18
click at [506, 209] on input "[GEOGRAPHIC_DATA] [US_STATE], [GEOGRAPHIC_DATA], [GEOGRAPHIC_DATA]" at bounding box center [499, 202] width 14 height 14
radio input "true"
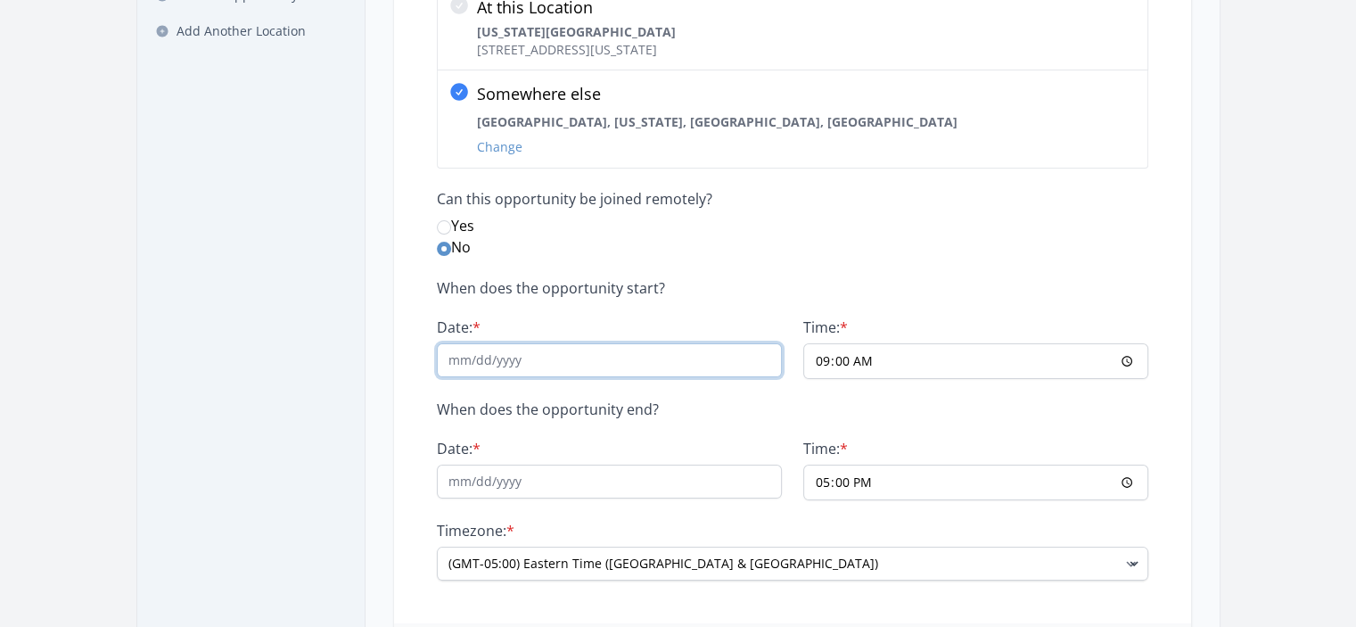
click at [617, 352] on input "Date: *" at bounding box center [609, 360] width 345 height 34
type input "[DATE]"
click at [882, 359] on input "09:00" at bounding box center [975, 361] width 345 height 36
click at [828, 363] on input "09:00" at bounding box center [975, 361] width 345 height 36
click at [827, 357] on input "09:00" at bounding box center [975, 361] width 345 height 36
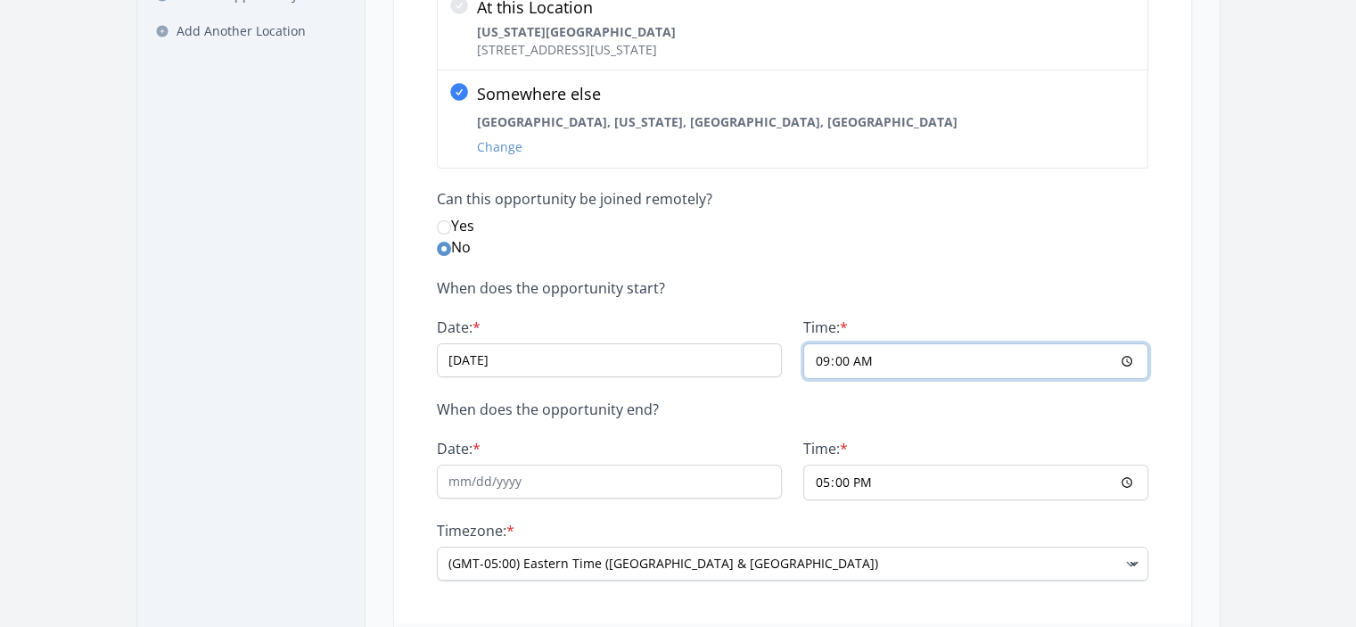
click at [824, 360] on input "09:00" at bounding box center [975, 361] width 345 height 36
click at [1130, 363] on input "09:00" at bounding box center [975, 361] width 345 height 36
type input "16:00"
click at [727, 413] on p "When does the opportunity end?" at bounding box center [792, 409] width 711 height 18
click at [571, 479] on input "Date: *" at bounding box center [609, 481] width 345 height 34
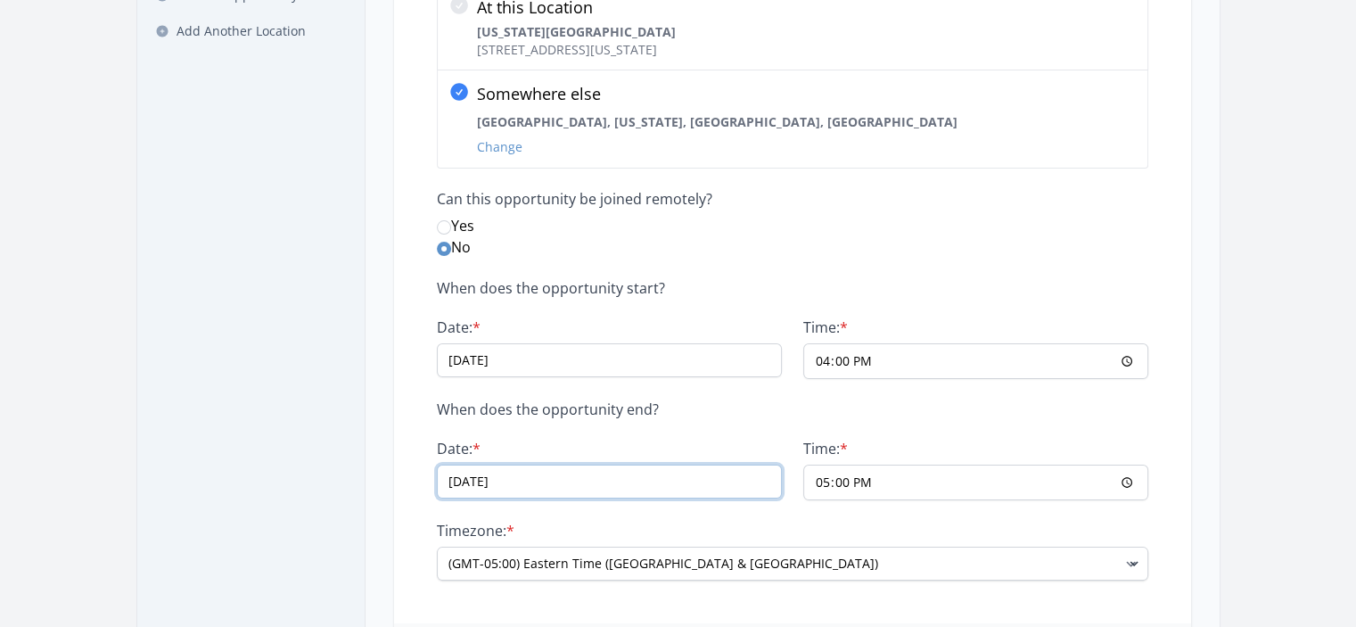
type input "[DATE]"
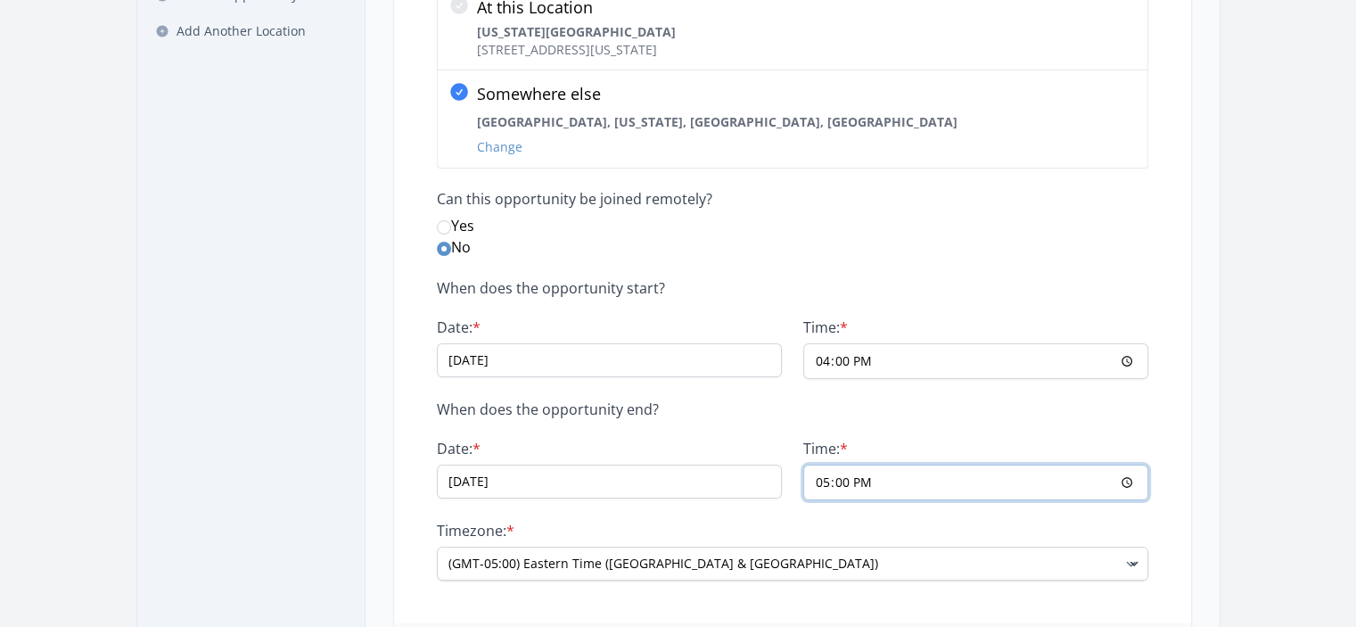
click at [848, 478] on input "17:00" at bounding box center [975, 482] width 345 height 36
click at [827, 485] on input "17:00" at bounding box center [975, 482] width 345 height 36
type input "21:00"
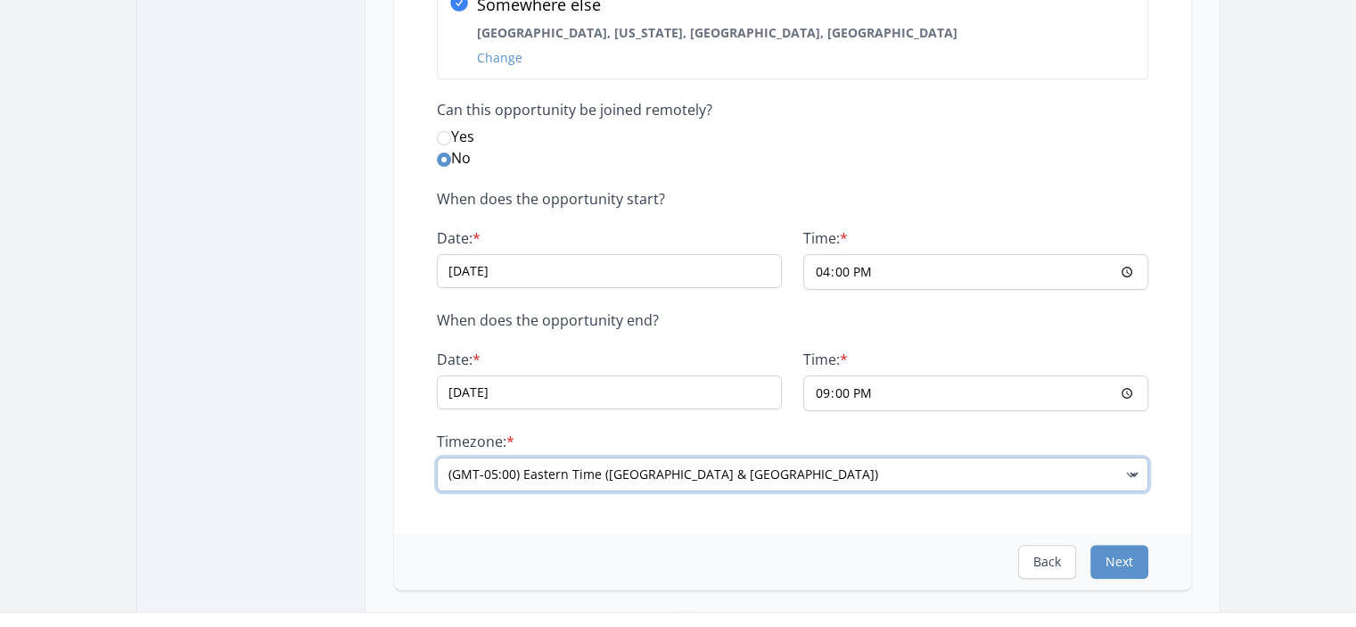
click at [651, 480] on select "(GMT-11:00) [GEOGRAPHIC_DATA] (GMT-10:00) [US_STATE] (GMT-09:00) [US_STATE] (GM…" at bounding box center [792, 474] width 711 height 34
select select "Canada/[GEOGRAPHIC_DATA]"
click at [437, 457] on select "(GMT-11:00) [GEOGRAPHIC_DATA] (GMT-10:00) [US_STATE] (GMT-09:00) [US_STATE] (GM…" at bounding box center [792, 474] width 711 height 34
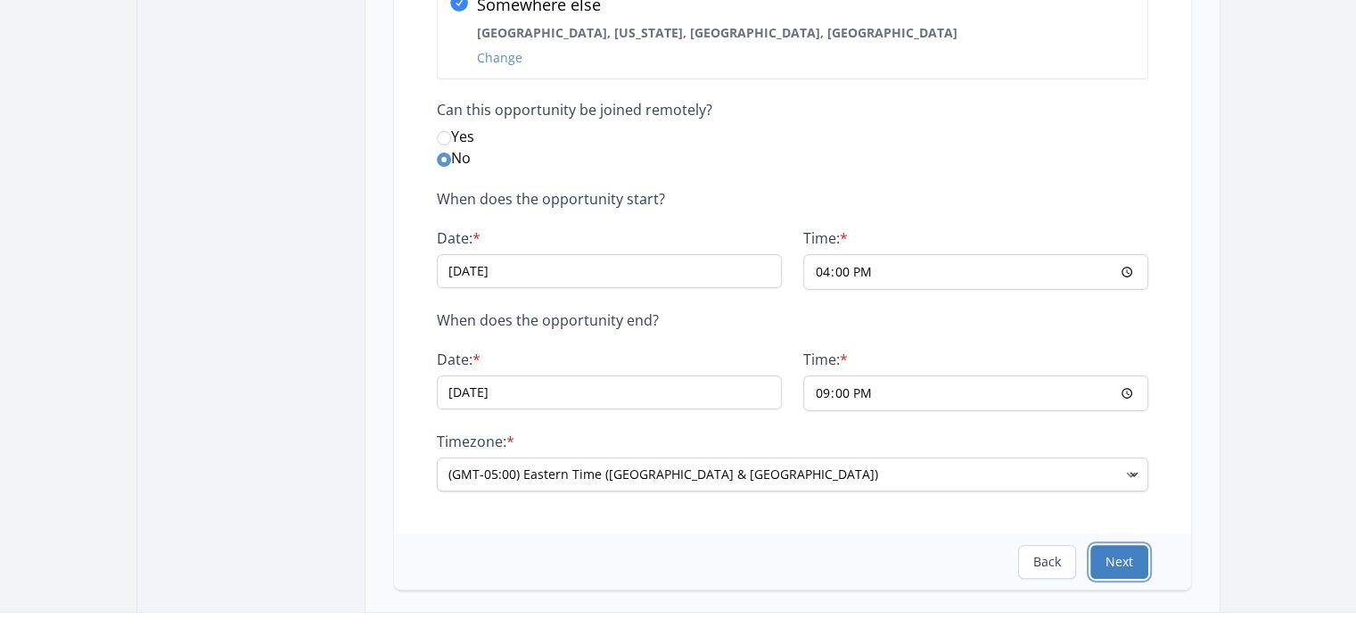
click at [1130, 553] on button "Next" at bounding box center [1119, 562] width 58 height 34
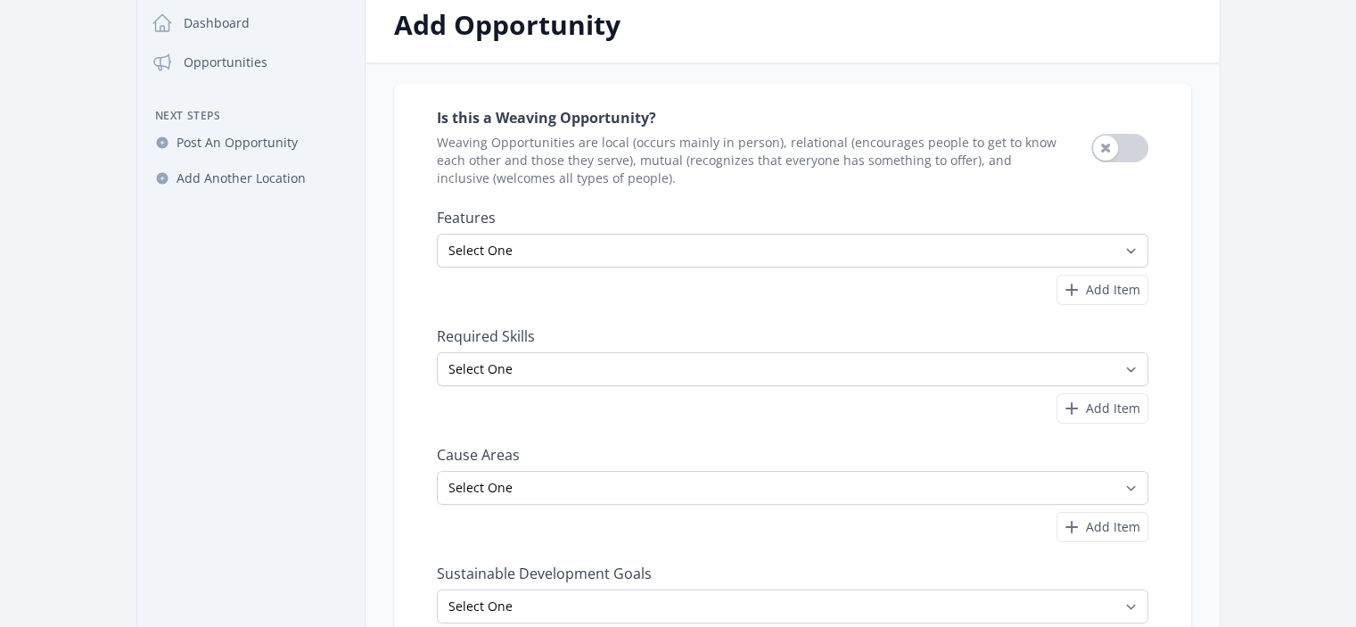
scroll to position [267, 0]
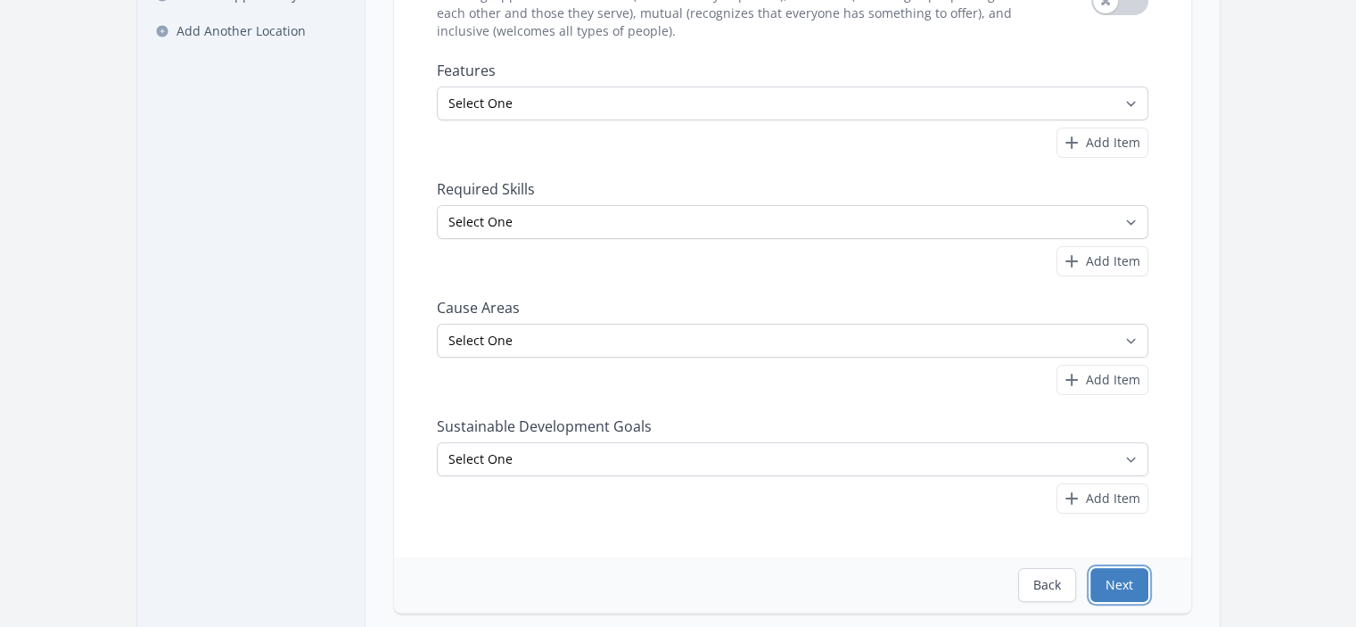
click at [1112, 584] on button "Next" at bounding box center [1119, 585] width 58 height 34
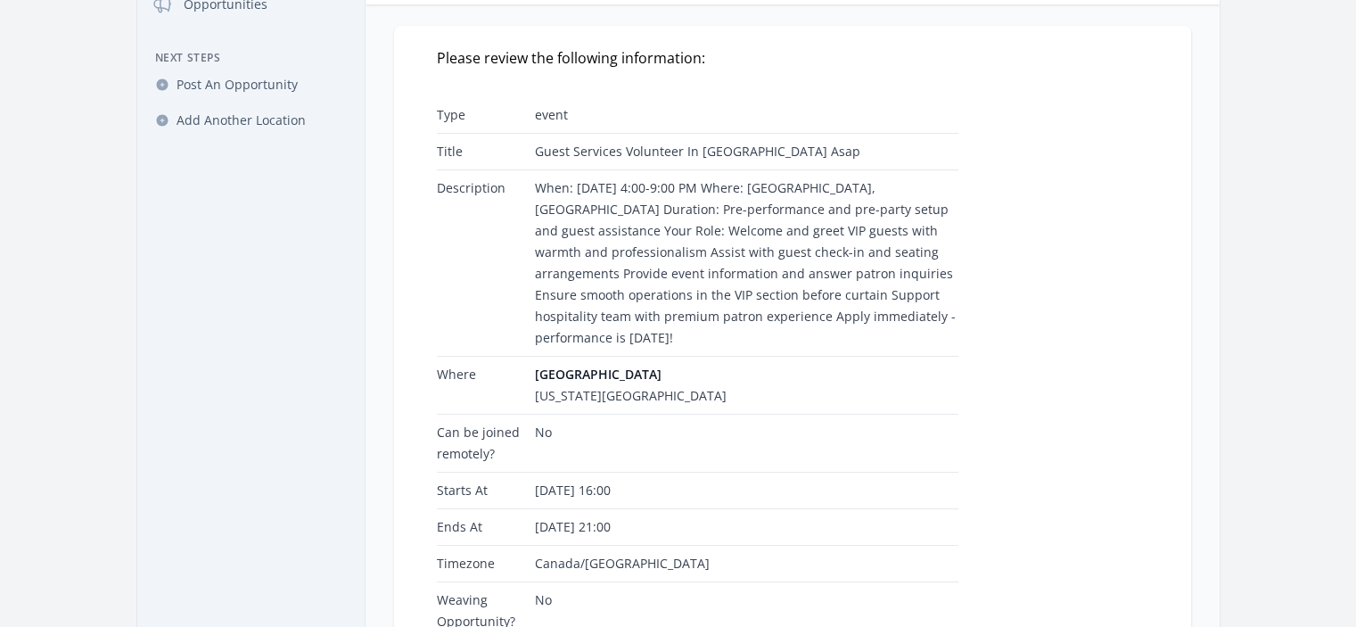
scroll to position [357, 0]
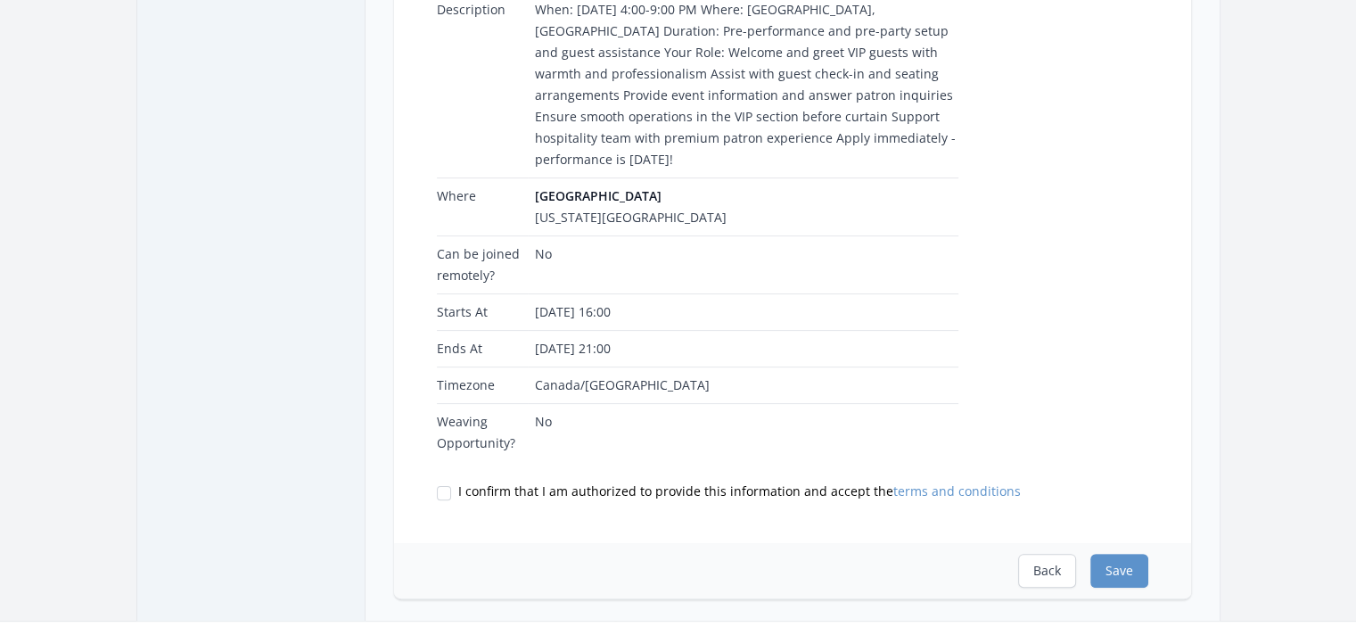
click at [776, 482] on span "I confirm that I am authorized to provide this information and accept the terms…" at bounding box center [739, 491] width 563 height 18
click at [451, 486] on input "I confirm that I am authorized to provide this information and accept the terms…" at bounding box center [444, 493] width 14 height 14
checkbox input "true"
click at [1125, 554] on button "Save" at bounding box center [1119, 571] width 58 height 34
